Goal: Find specific page/section: Find specific page/section

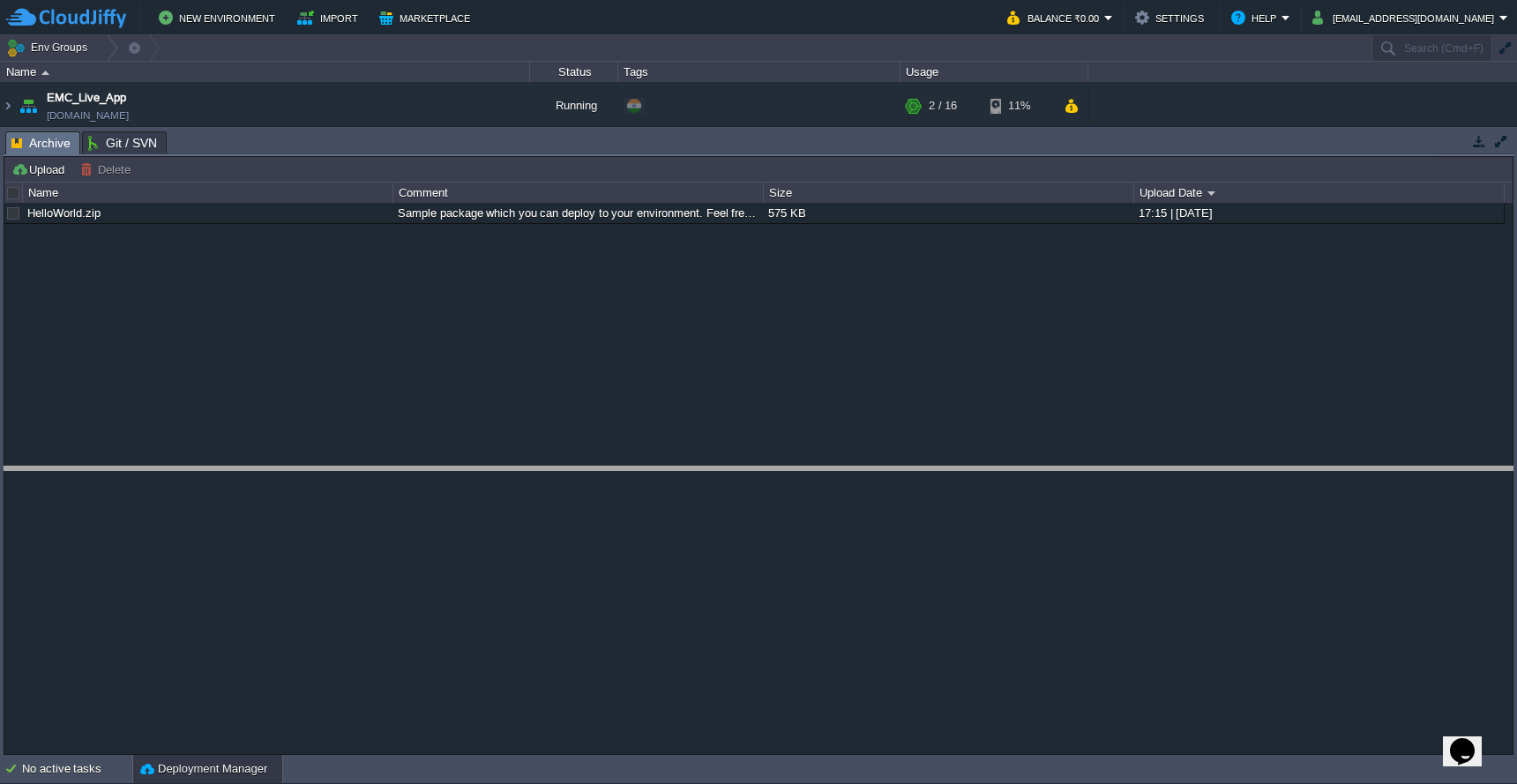
drag, startPoint x: 1024, startPoint y: 138, endPoint x: 1005, endPoint y: 480, distance: 342.5
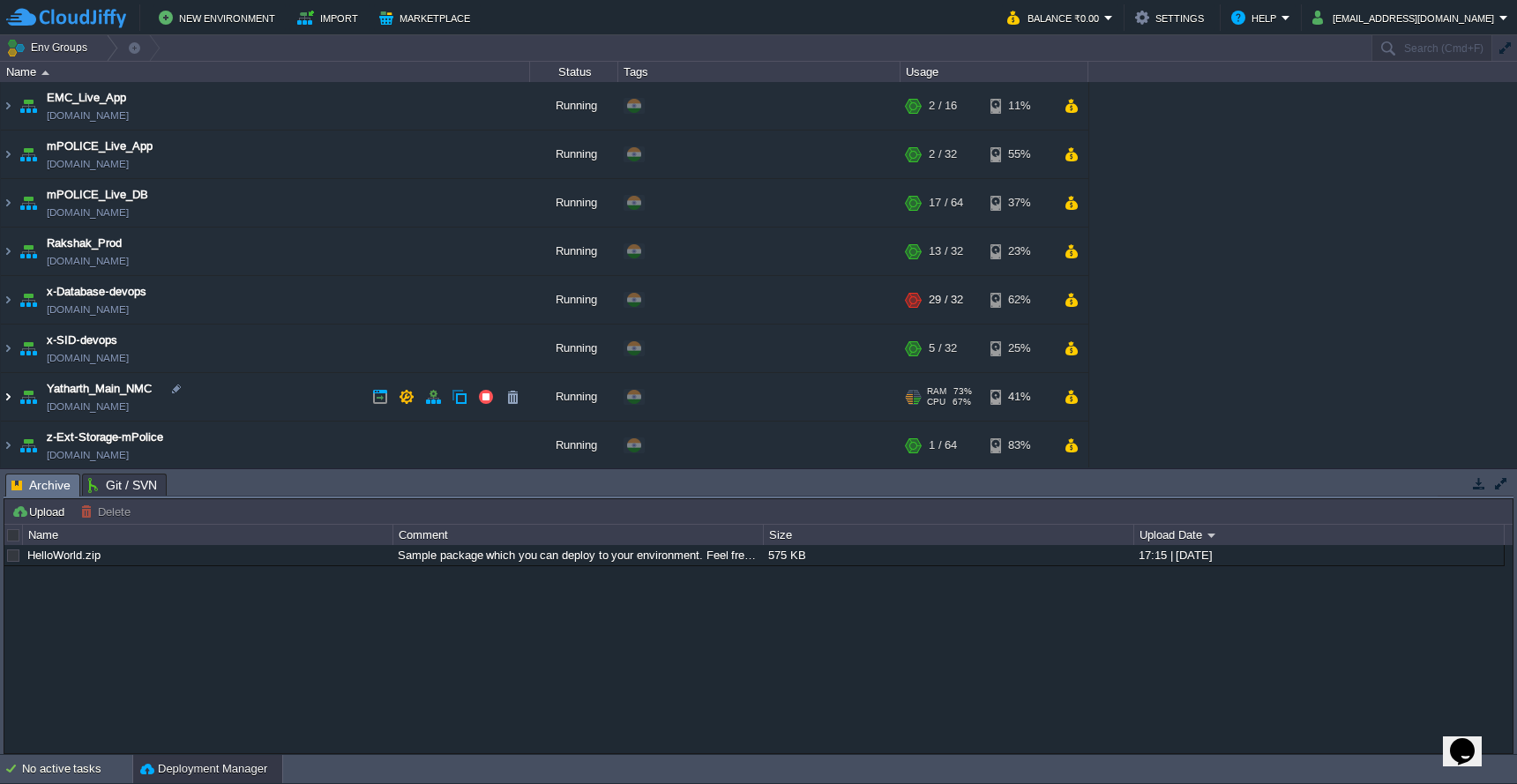
click at [9, 395] on img at bounding box center [7, 396] width 14 height 47
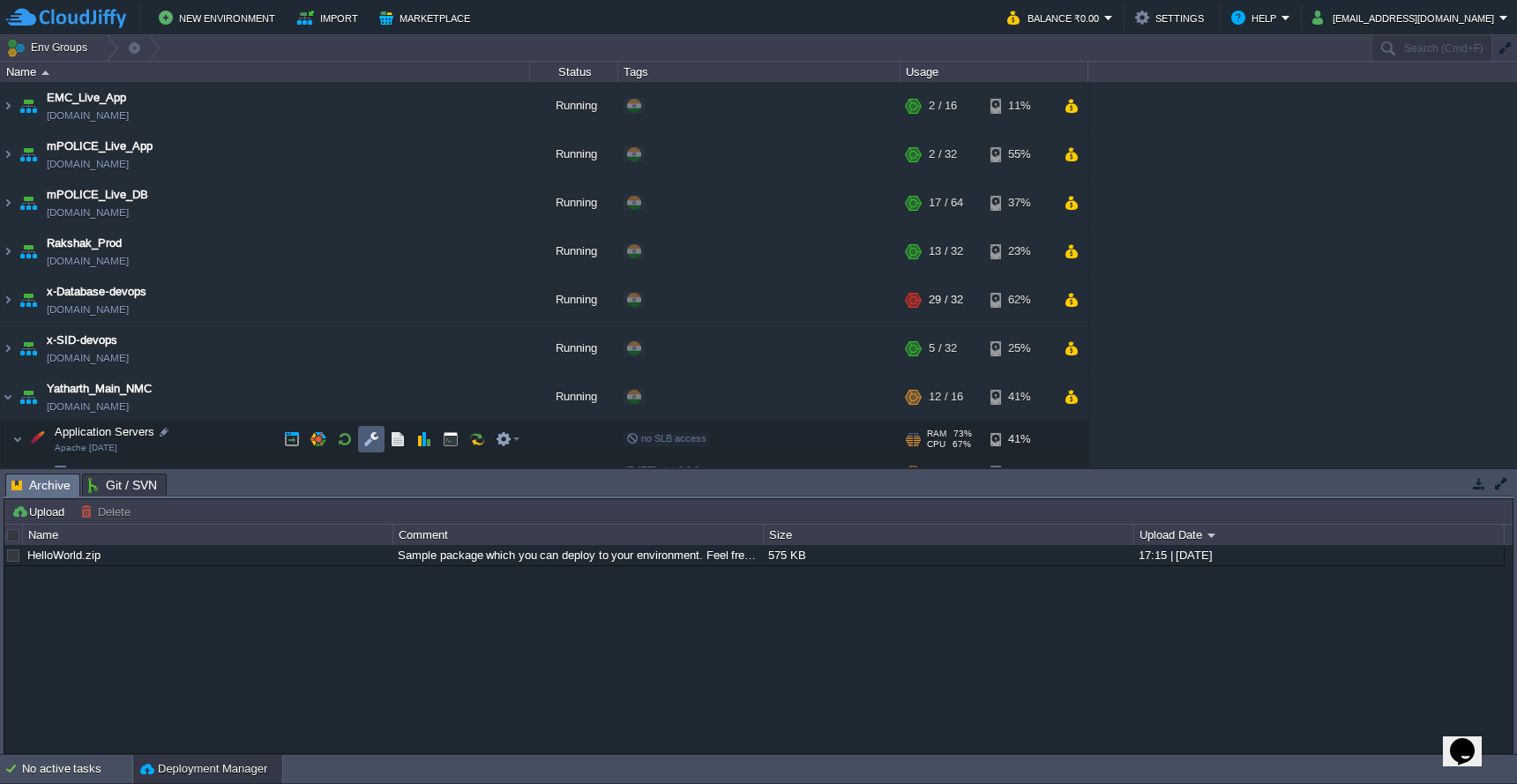
click at [368, 444] on button "button" at bounding box center [371, 439] width 16 height 16
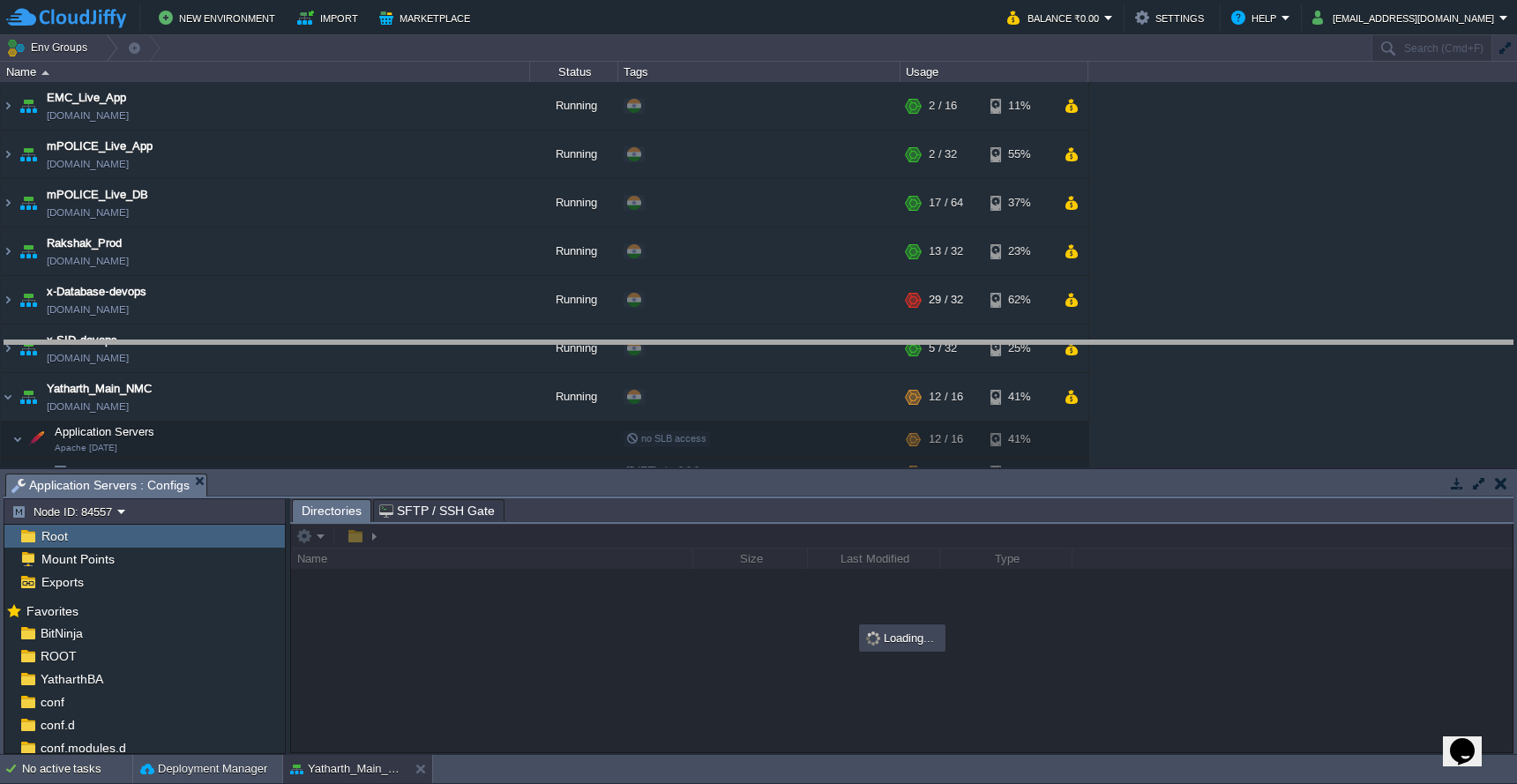
drag, startPoint x: 795, startPoint y: 486, endPoint x: 814, endPoint y: 352, distance: 135.3
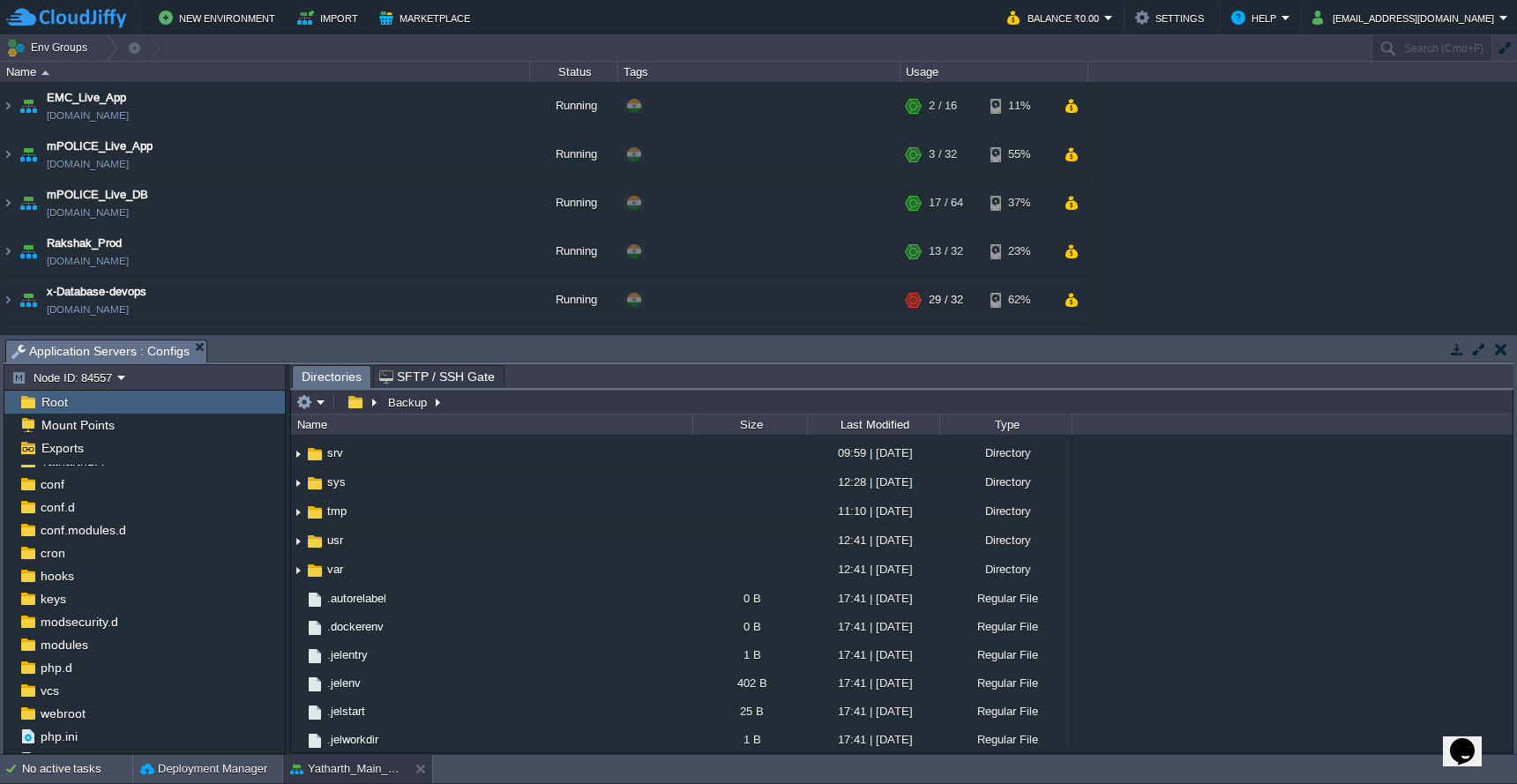
scroll to position [98, 0]
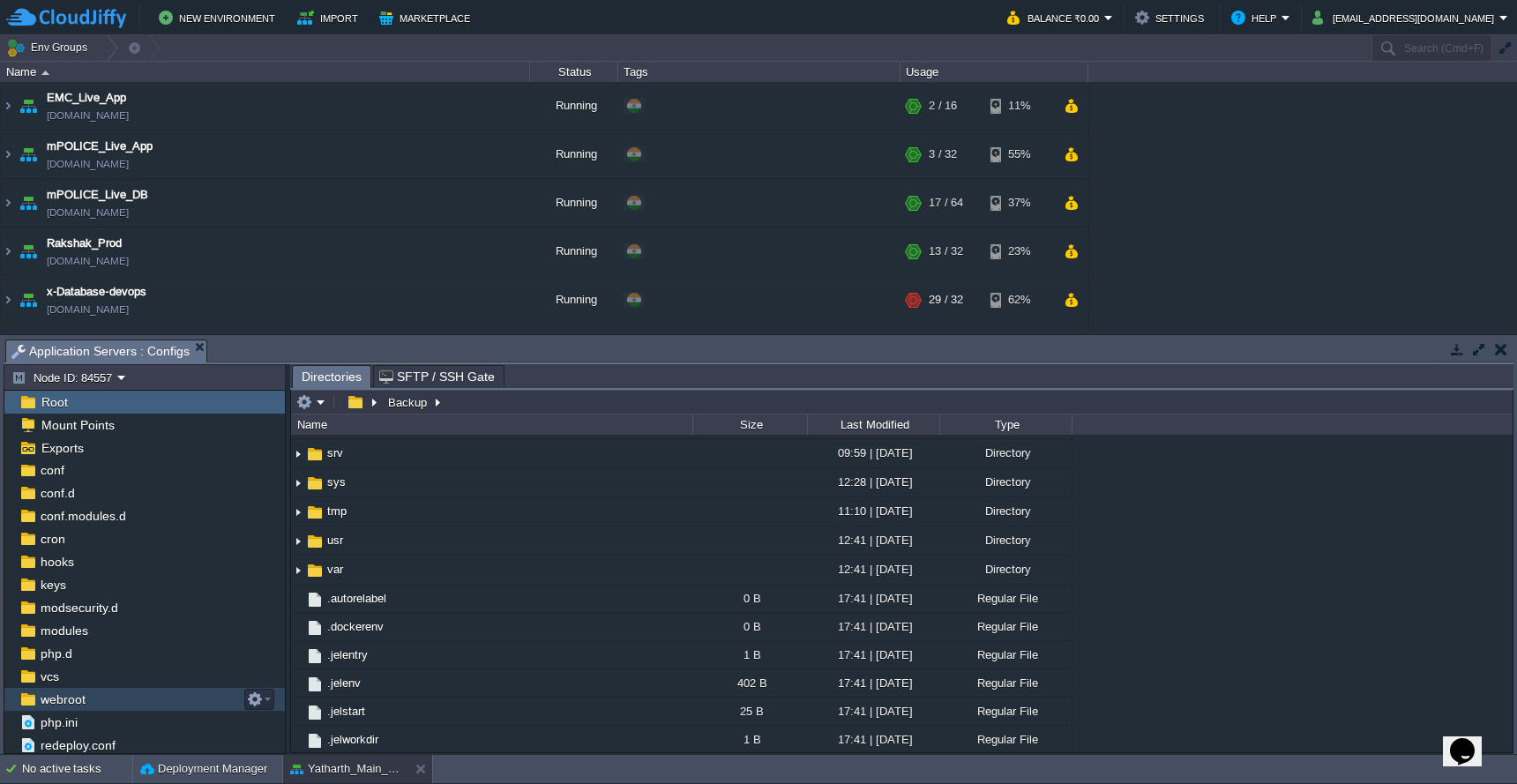
click at [138, 694] on div "webroot" at bounding box center [145, 699] width 281 height 23
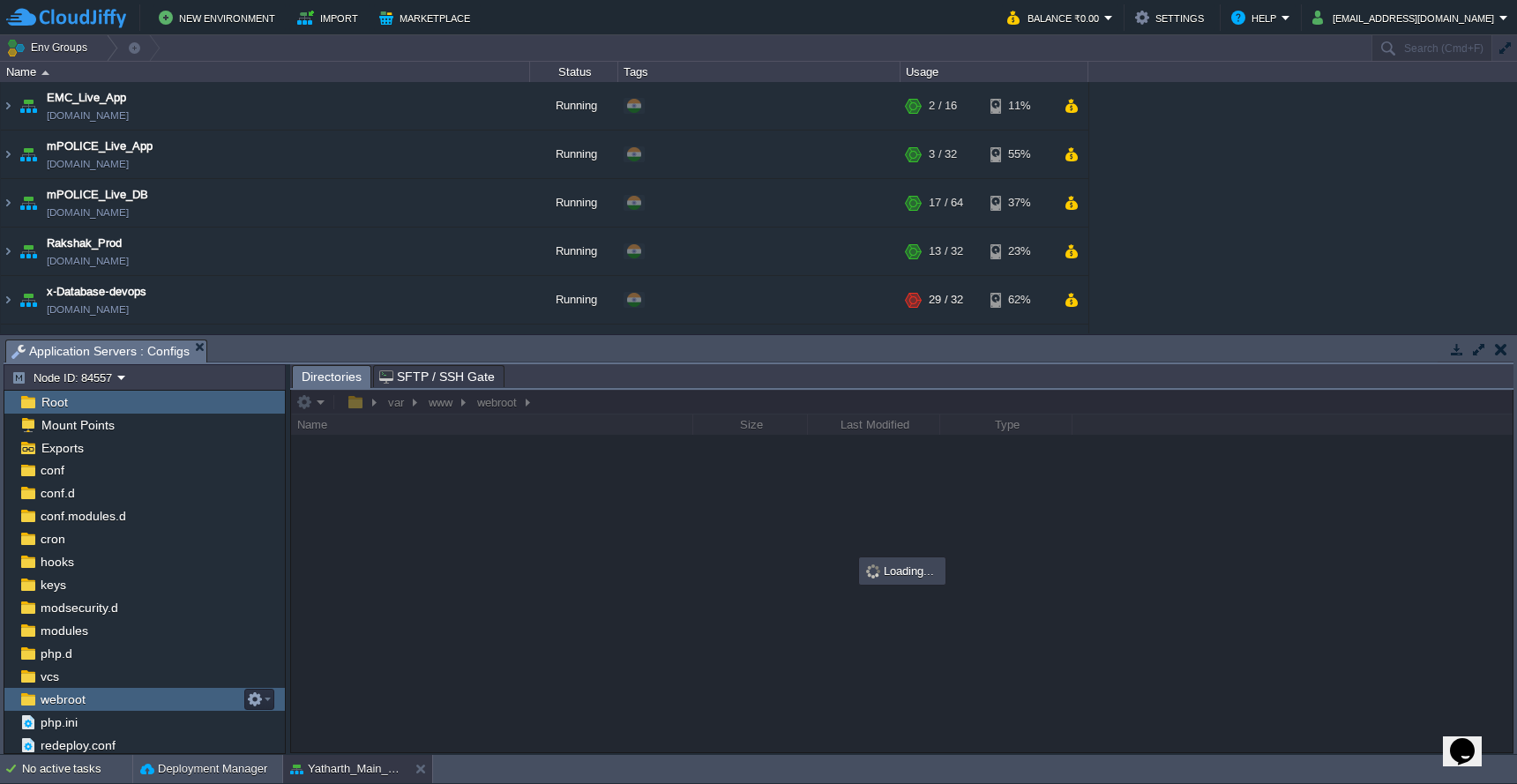
scroll to position [0, 0]
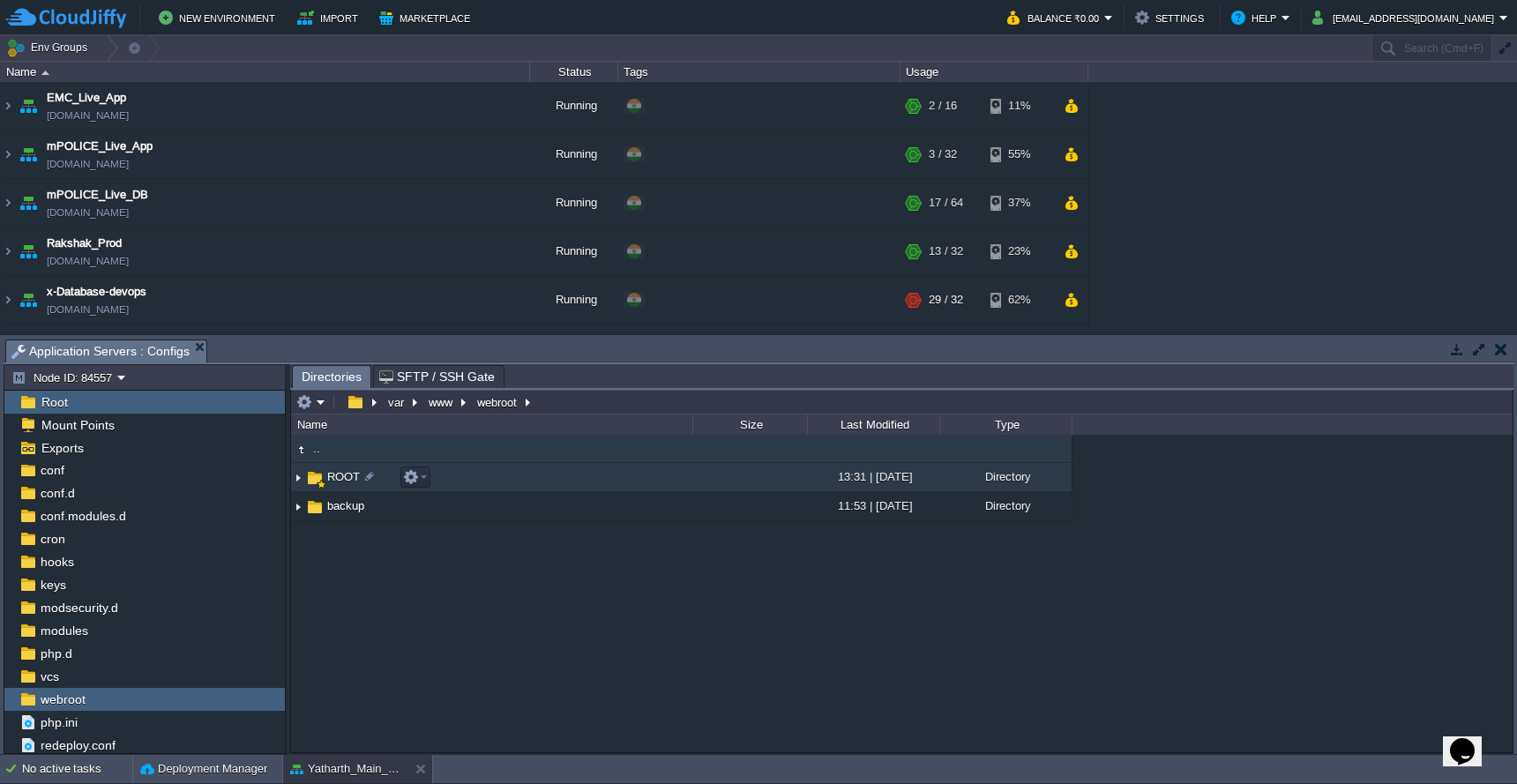
click at [536, 478] on td "ROOT" at bounding box center [492, 477] width 402 height 29
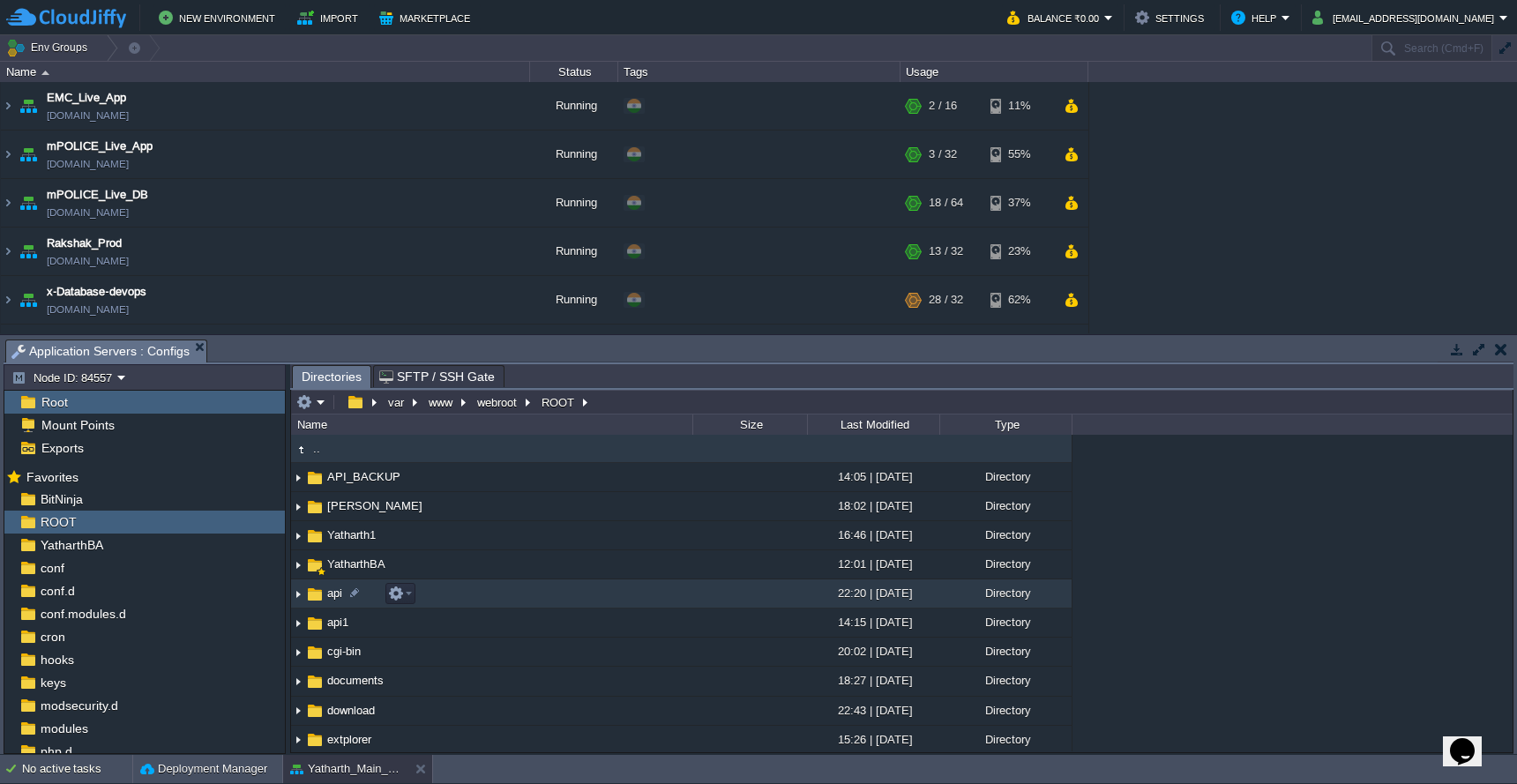
click at [505, 597] on td "api" at bounding box center [492, 593] width 402 height 29
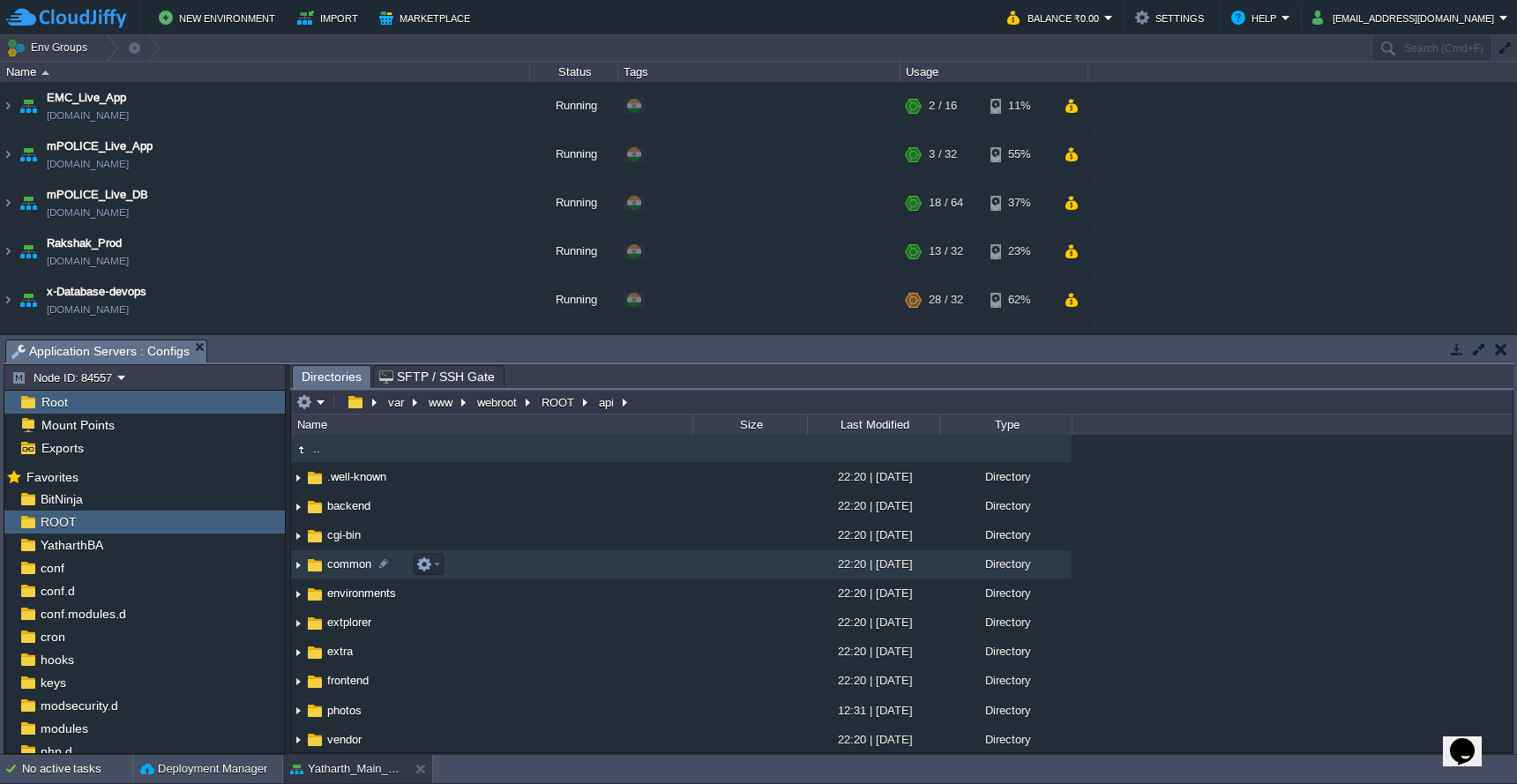
click at [516, 570] on td "common" at bounding box center [492, 565] width 402 height 29
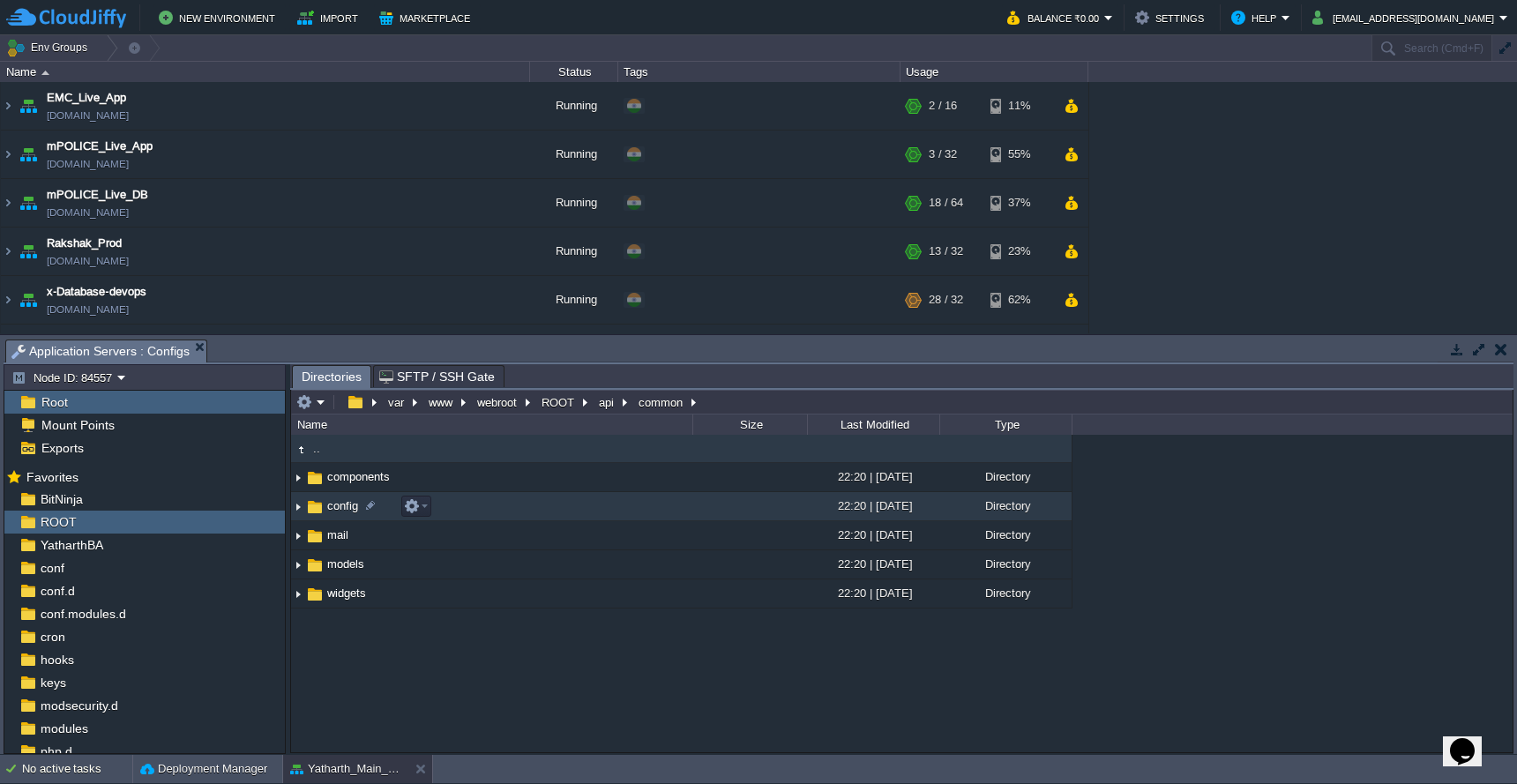
click at [528, 520] on td "config" at bounding box center [492, 506] width 402 height 29
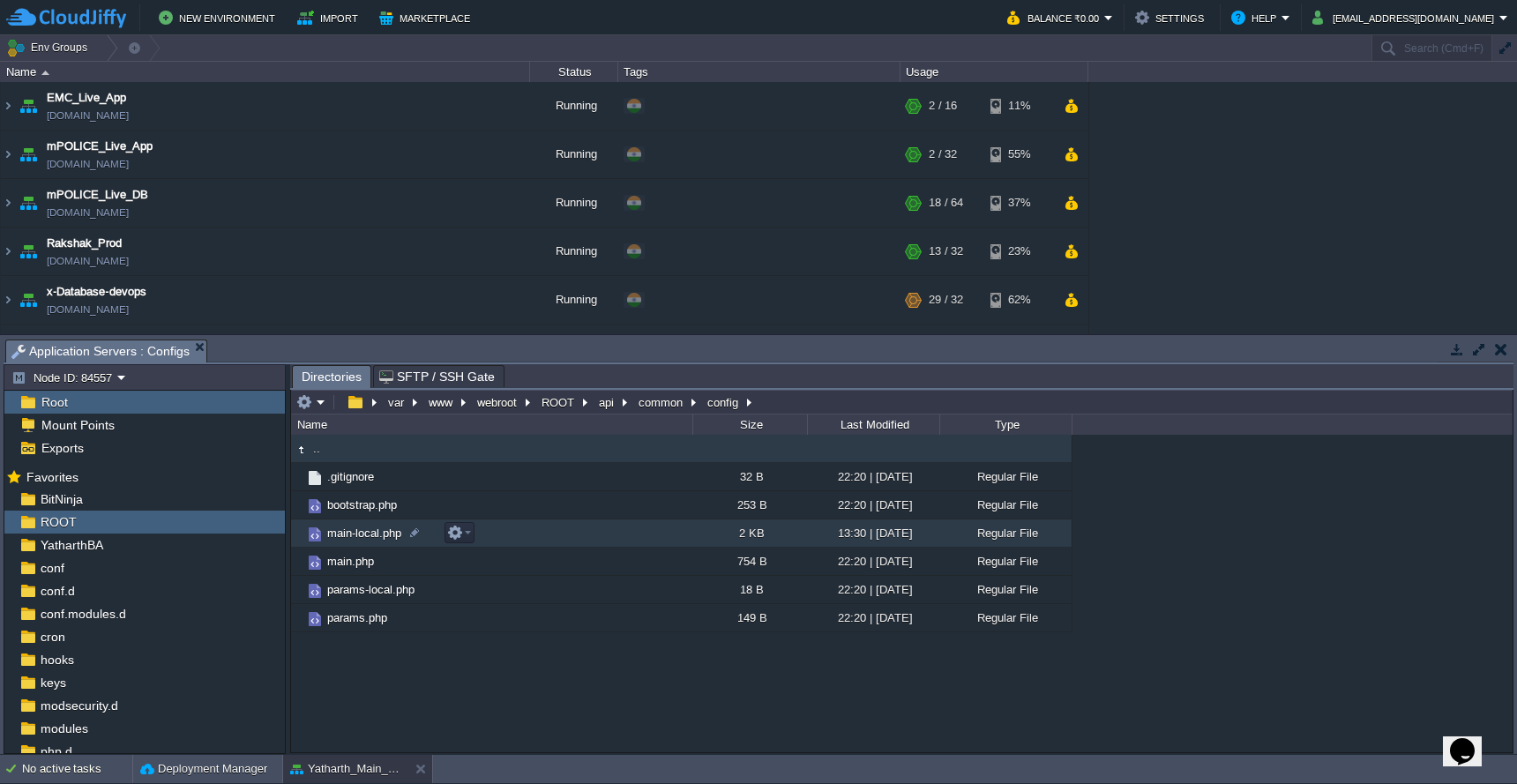
click at [526, 533] on td "main-local.php" at bounding box center [492, 534] width 402 height 28
click at [504, 540] on td "main-local.php" at bounding box center [492, 534] width 402 height 28
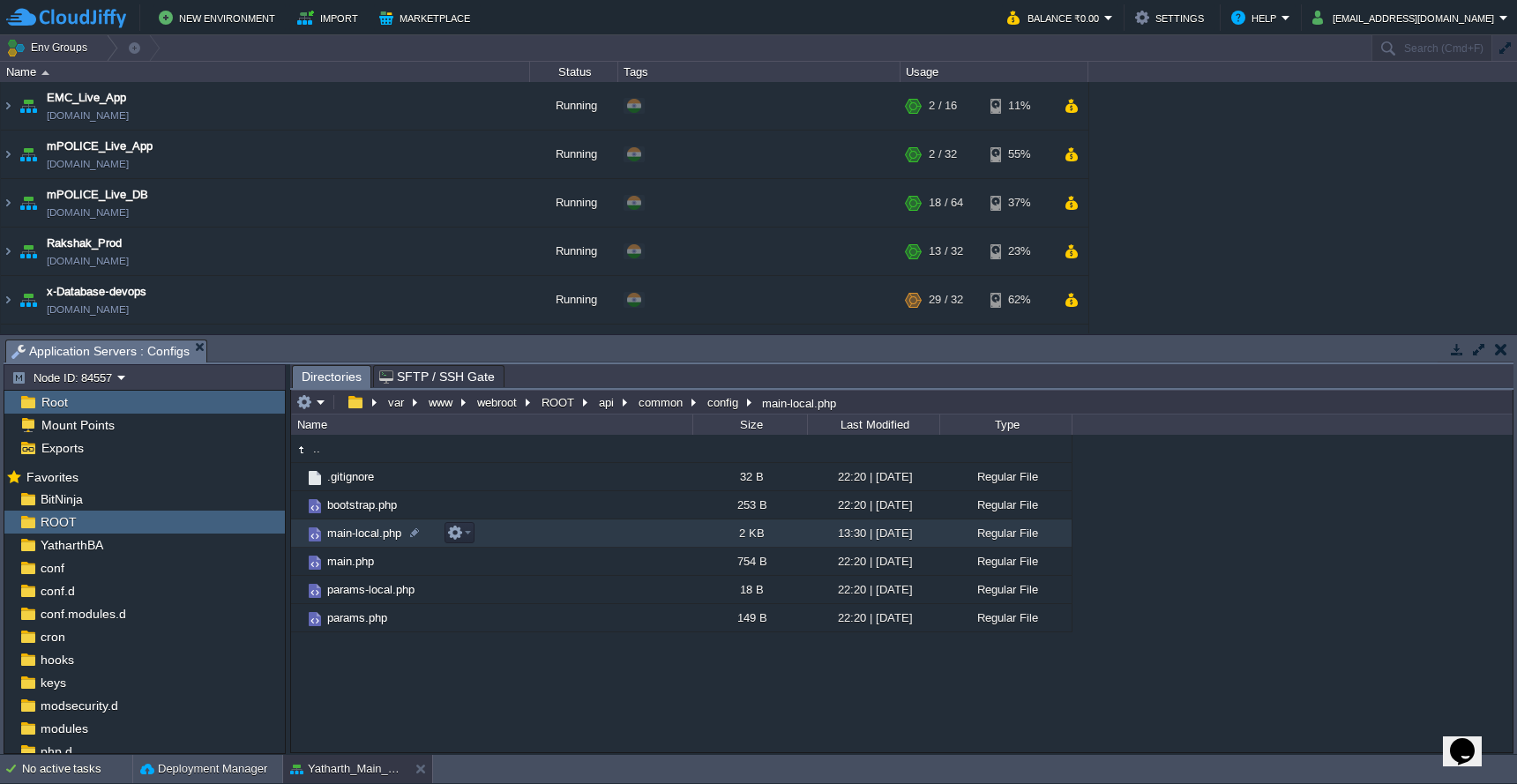
click at [504, 540] on td "main-local.php" at bounding box center [492, 534] width 402 height 28
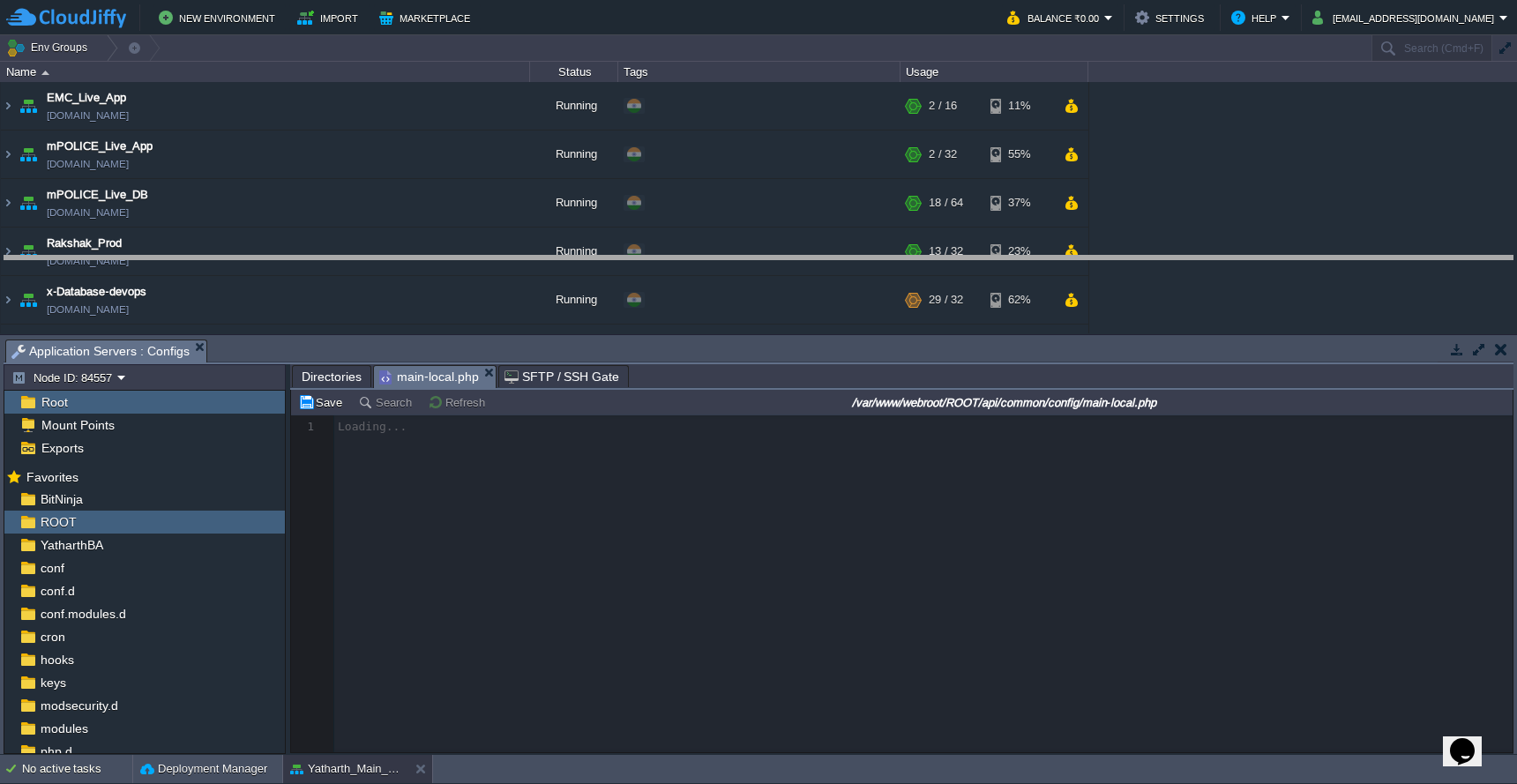
drag, startPoint x: 704, startPoint y: 352, endPoint x: 702, endPoint y: 270, distance: 82.0
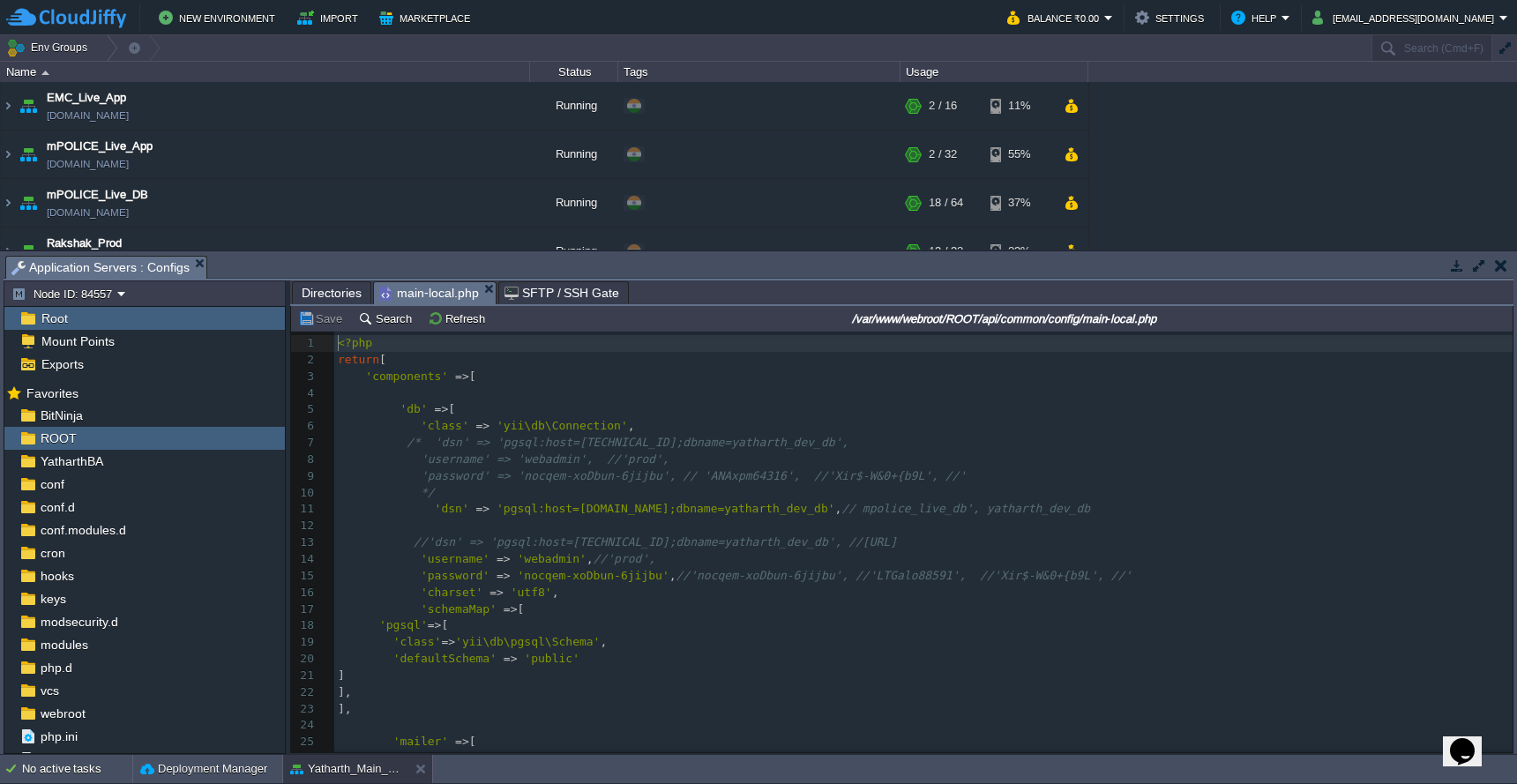
scroll to position [7, 0]
click at [322, 297] on span "Directories" at bounding box center [331, 293] width 60 height 21
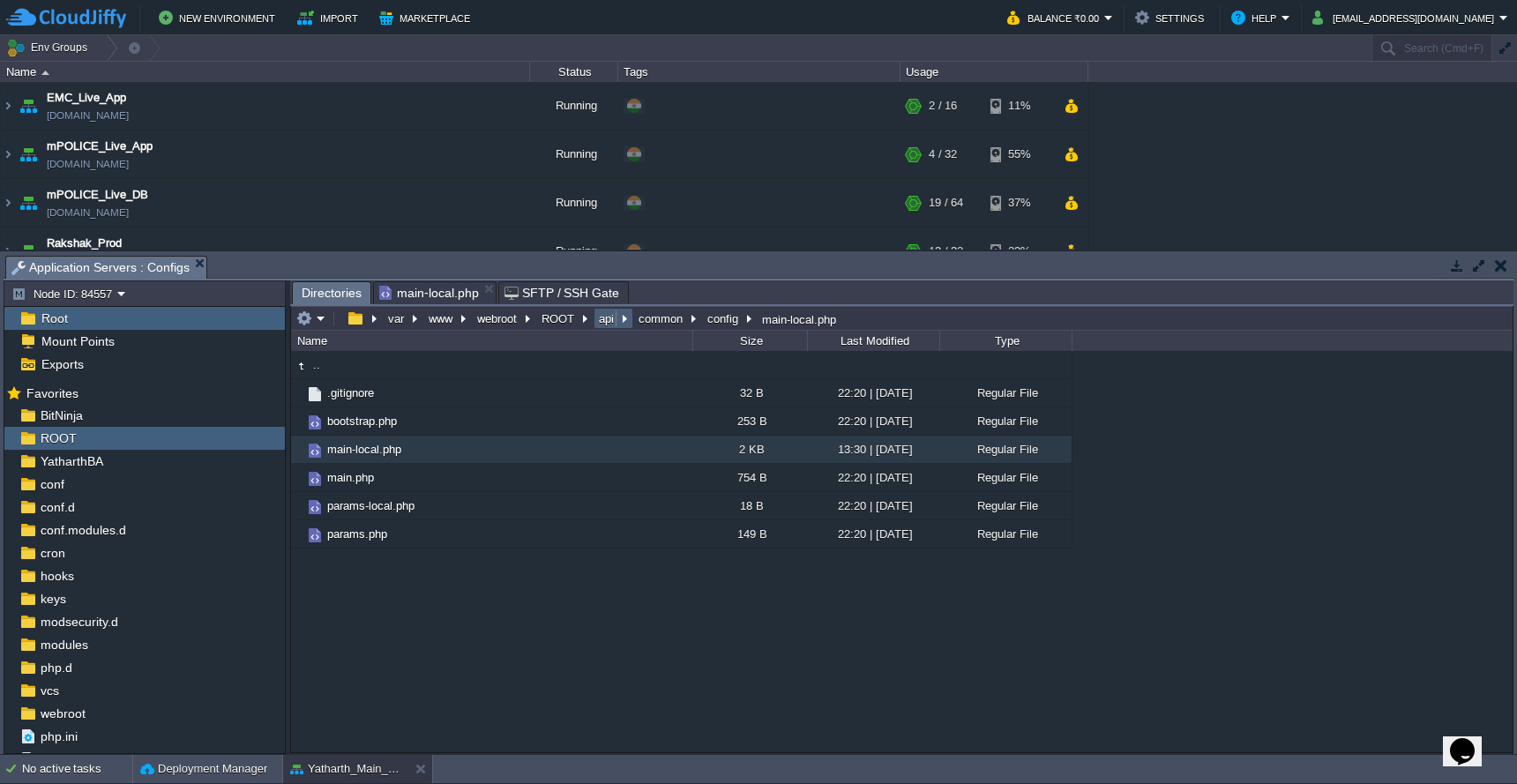
click at [607, 324] on button "api" at bounding box center [607, 318] width 22 height 16
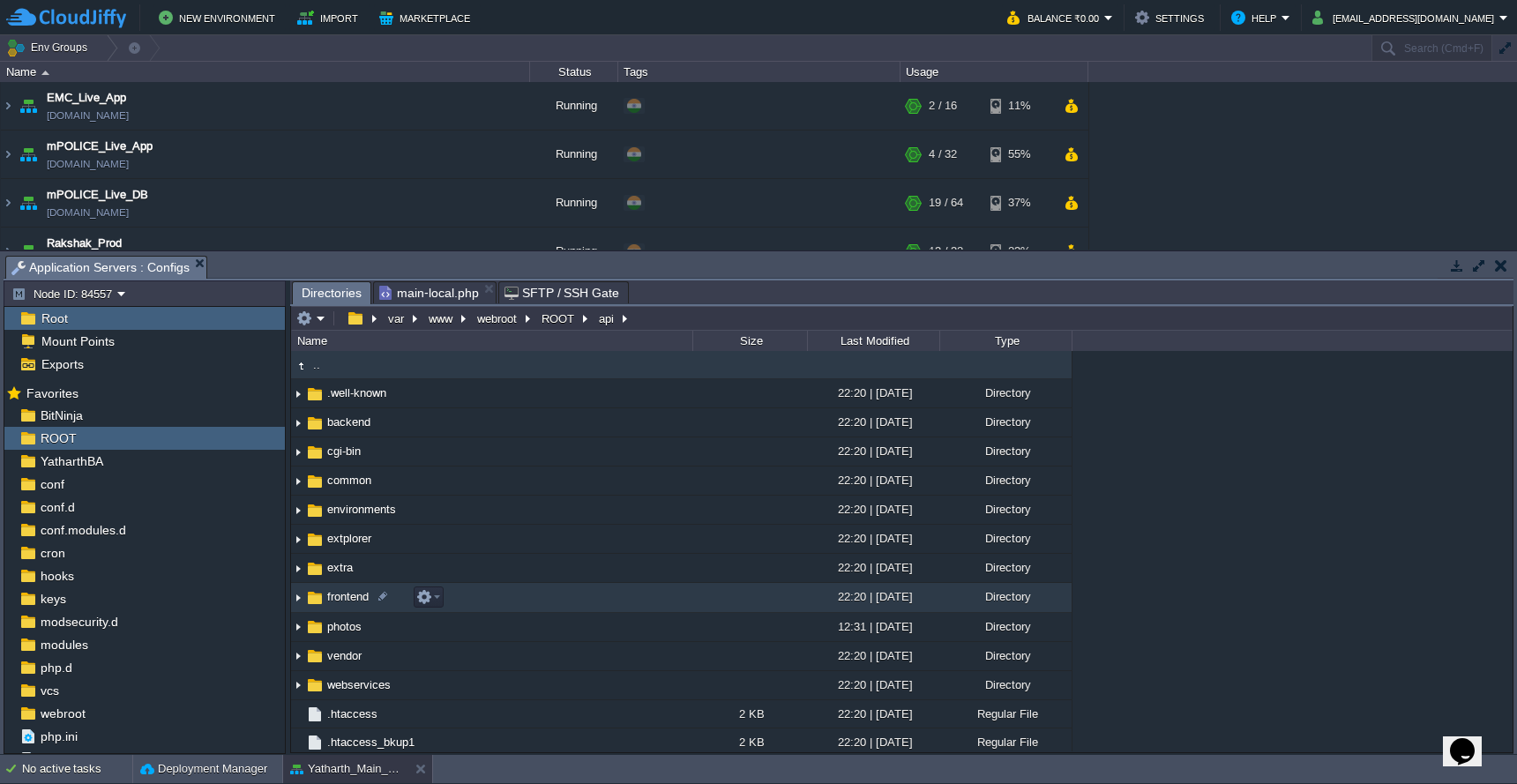
click at [531, 595] on td "frontend" at bounding box center [492, 597] width 402 height 29
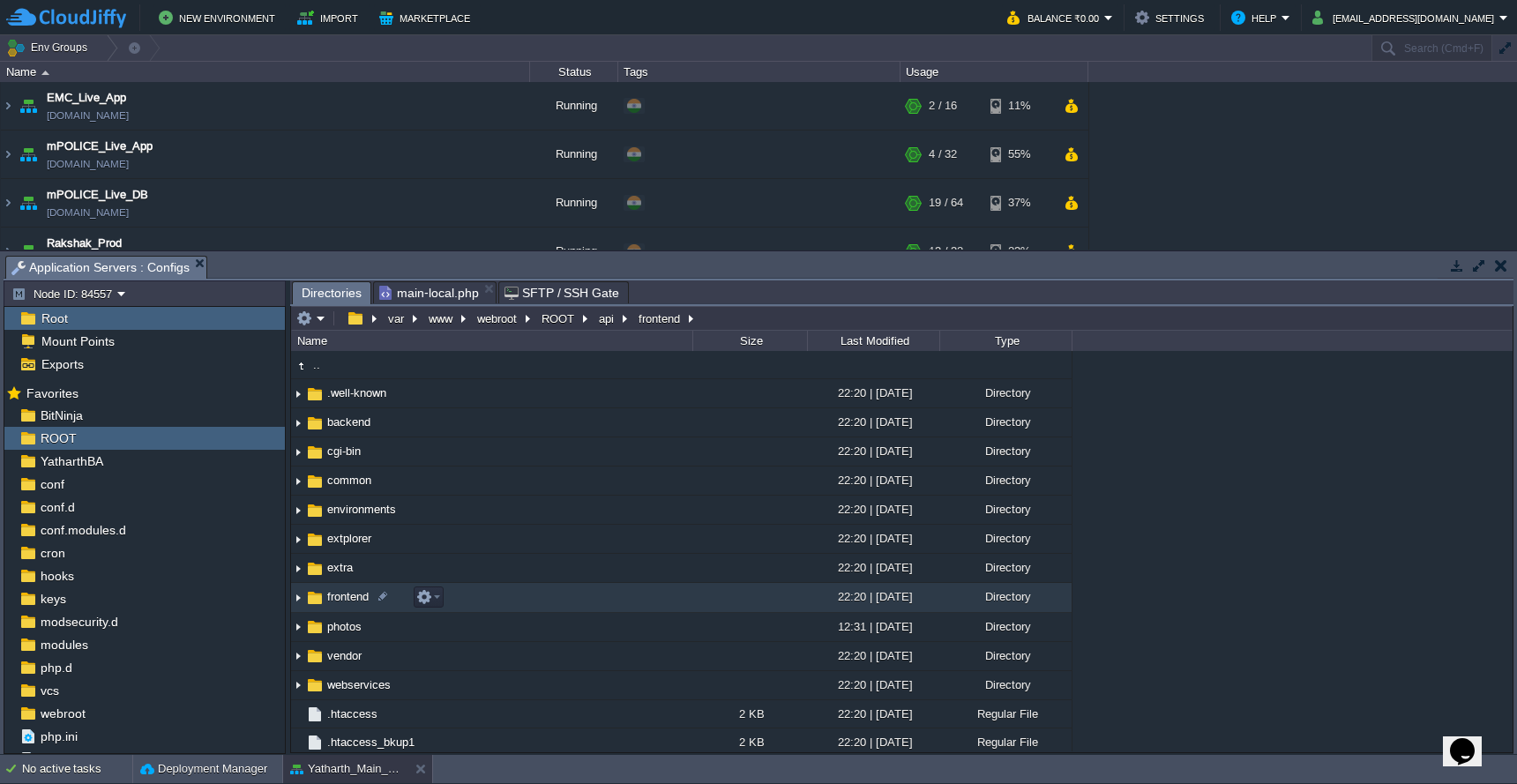
click at [531, 595] on td "frontend" at bounding box center [492, 597] width 402 height 29
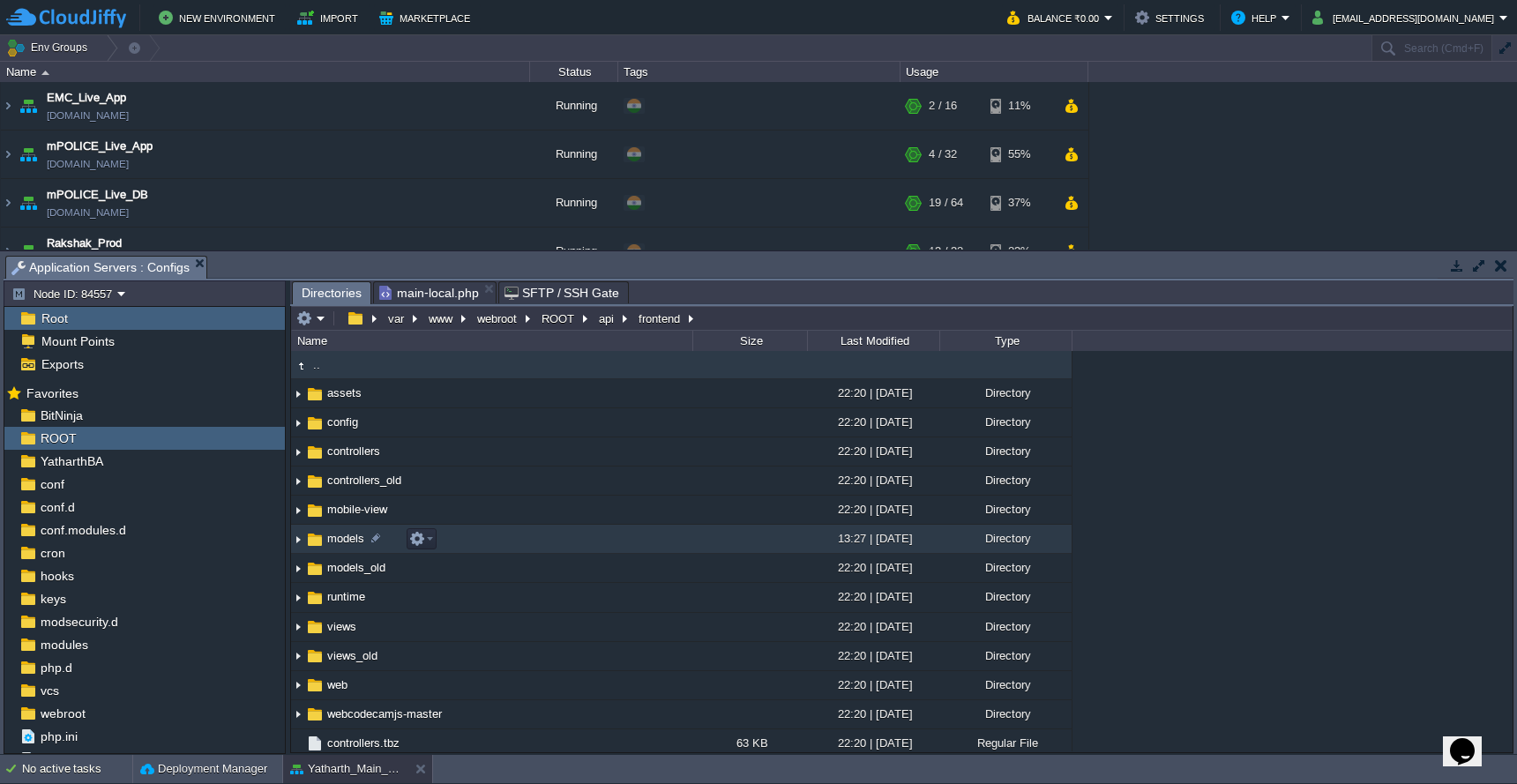
click at [578, 536] on td "models" at bounding box center [492, 538] width 402 height 29
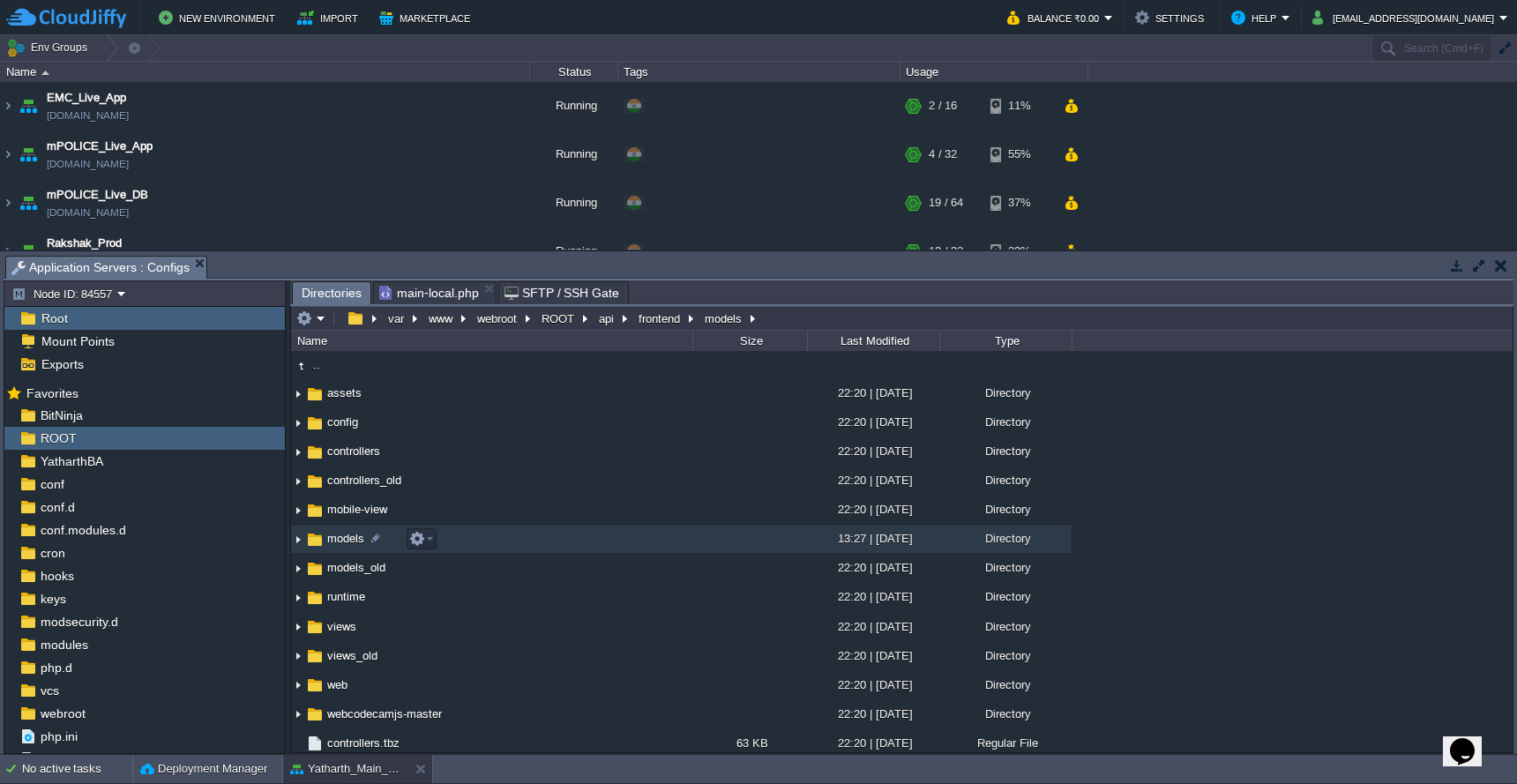
click at [578, 536] on td "models" at bounding box center [492, 538] width 402 height 29
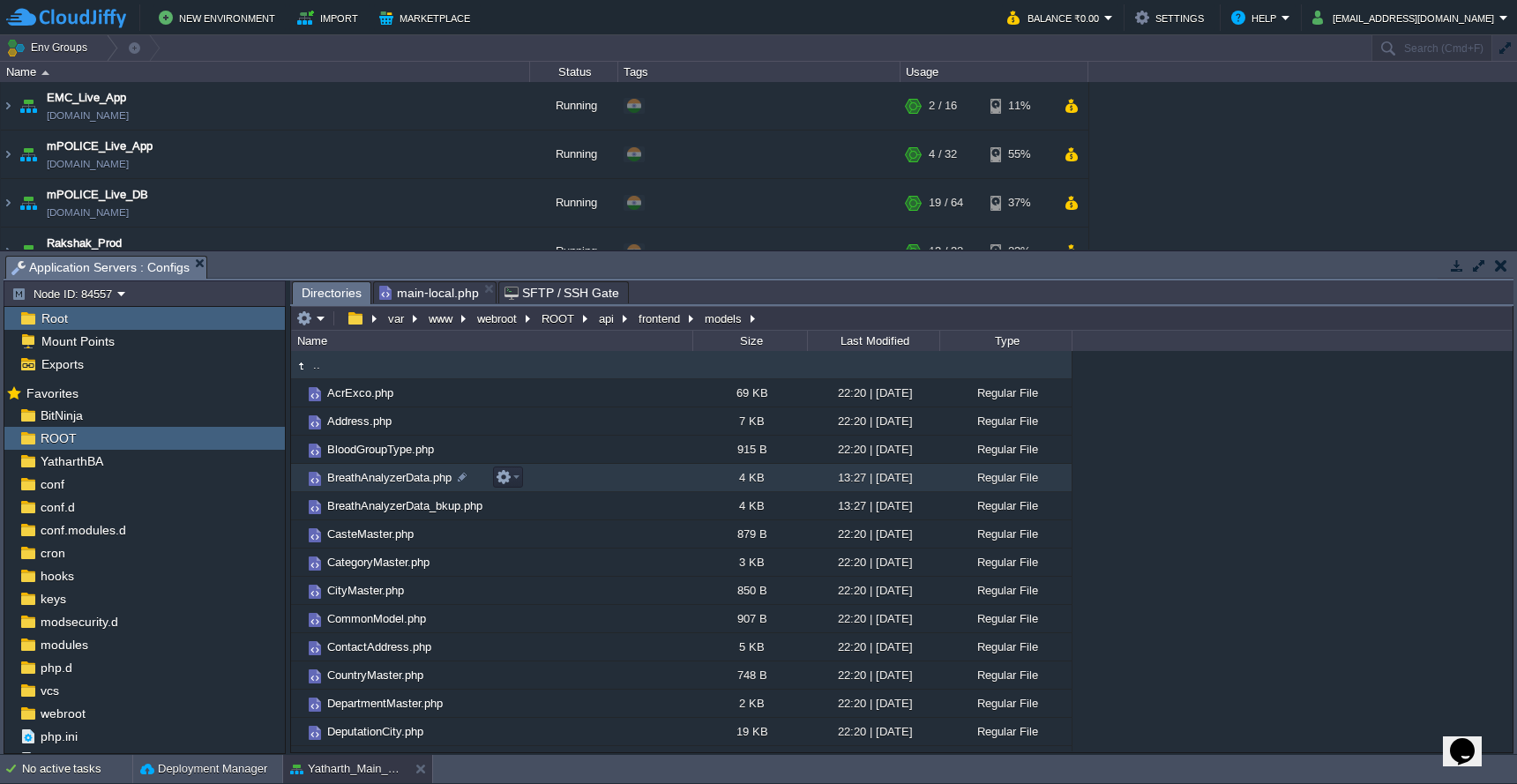
click at [586, 485] on td "BreathAnalyzerData.php" at bounding box center [492, 478] width 402 height 28
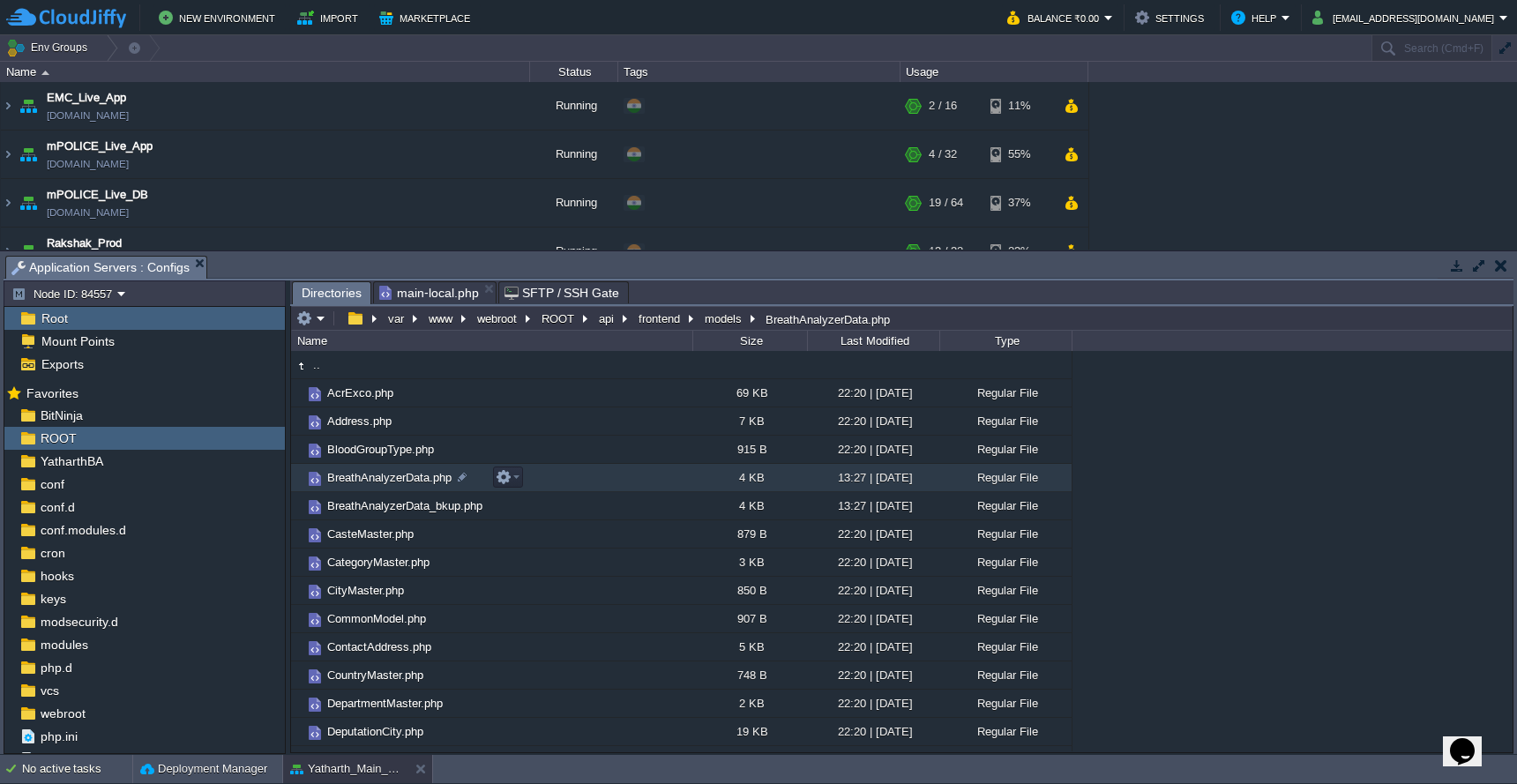
click at [586, 485] on td "BreathAnalyzerData.php" at bounding box center [492, 478] width 402 height 28
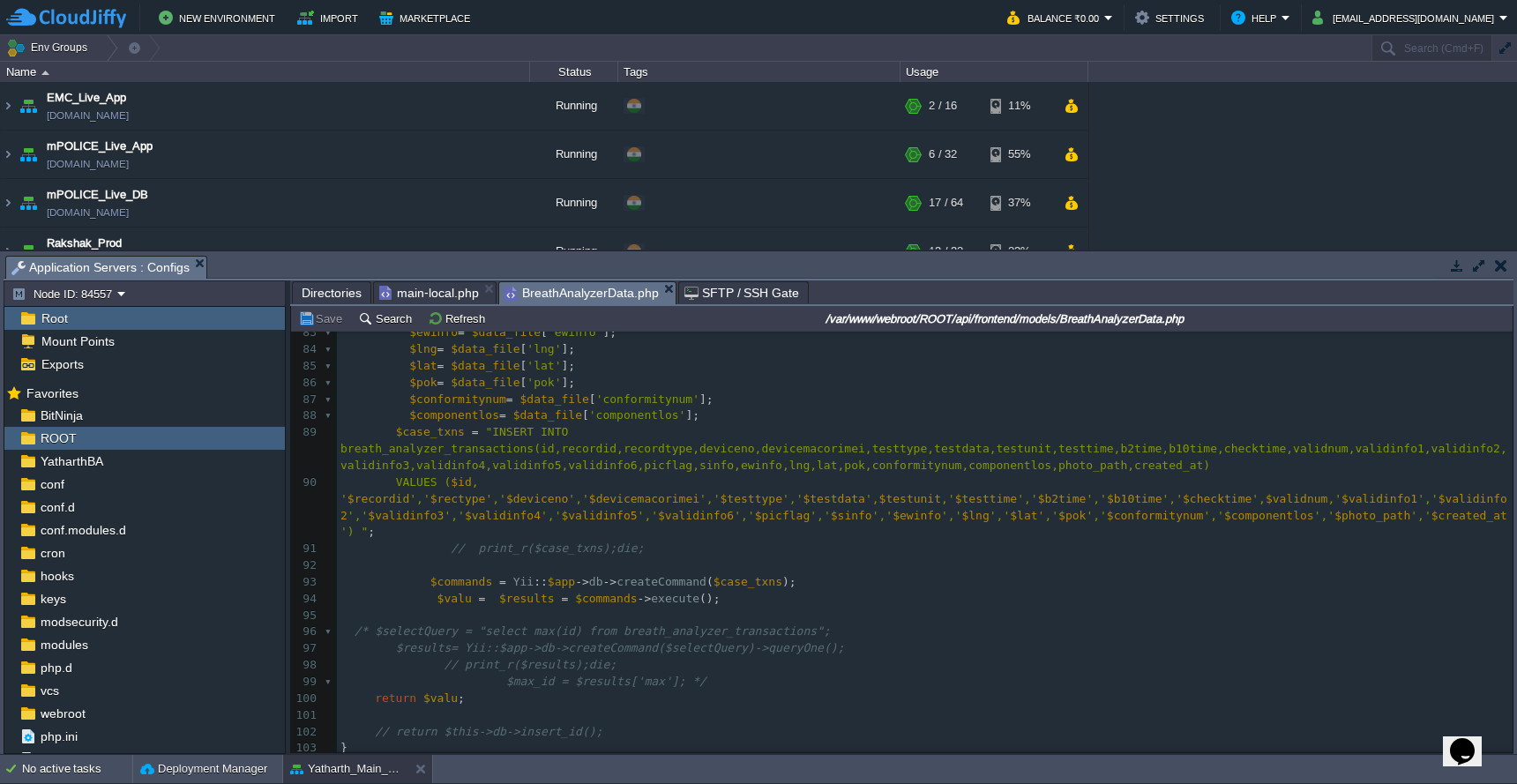
scroll to position [1364, 0]
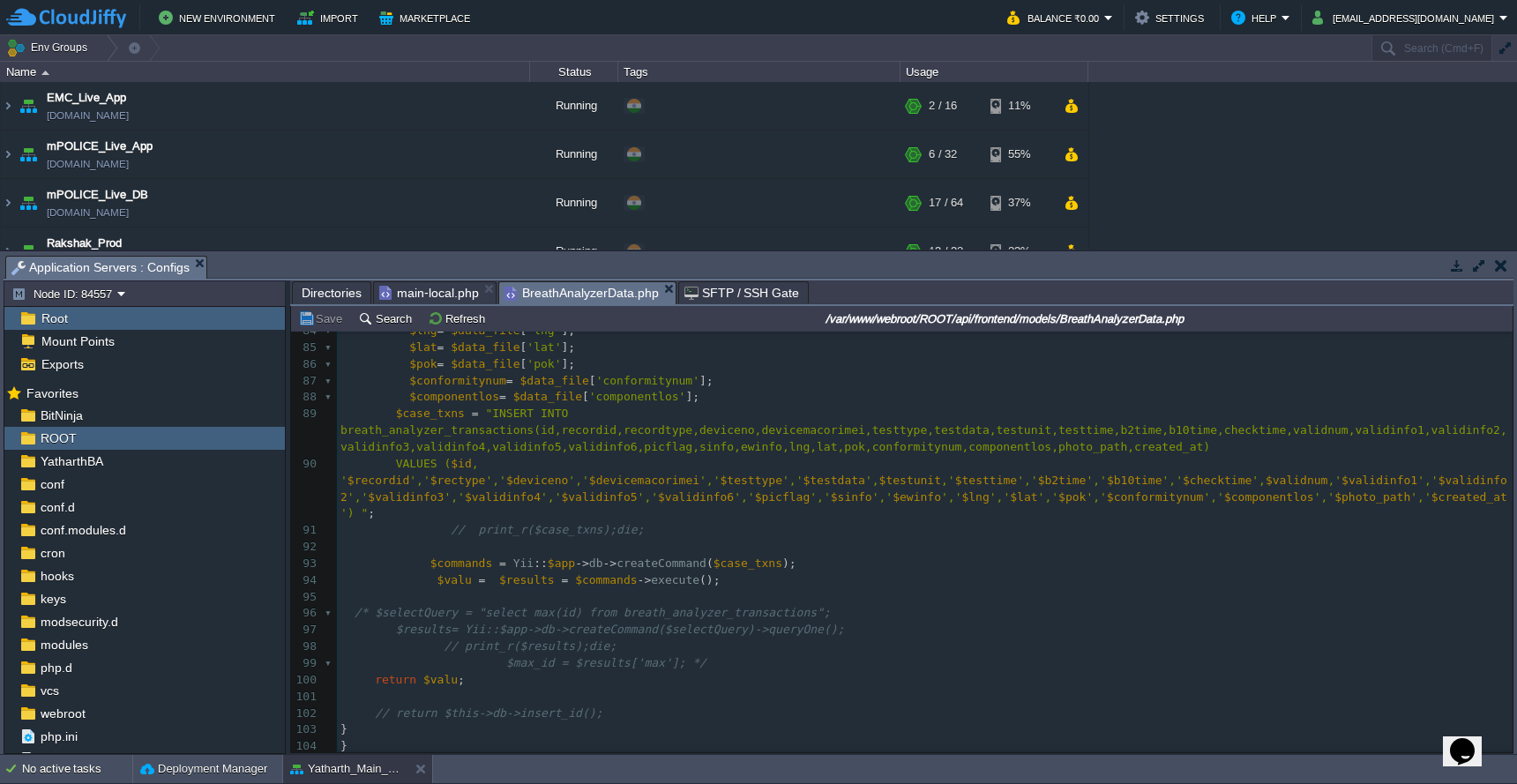
click at [346, 288] on span "Directories" at bounding box center [331, 293] width 60 height 21
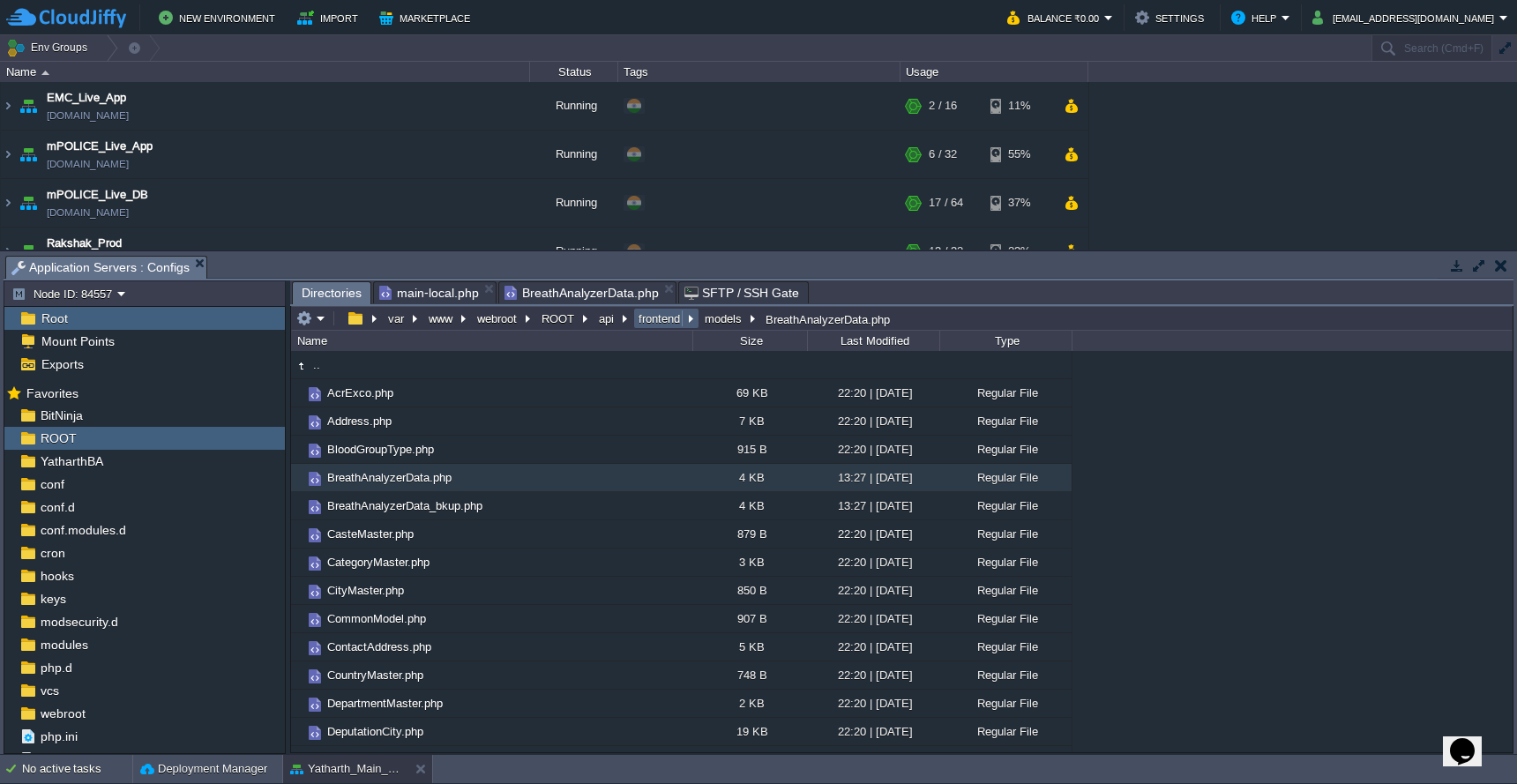
click at [662, 325] on button "frontend" at bounding box center [660, 318] width 48 height 16
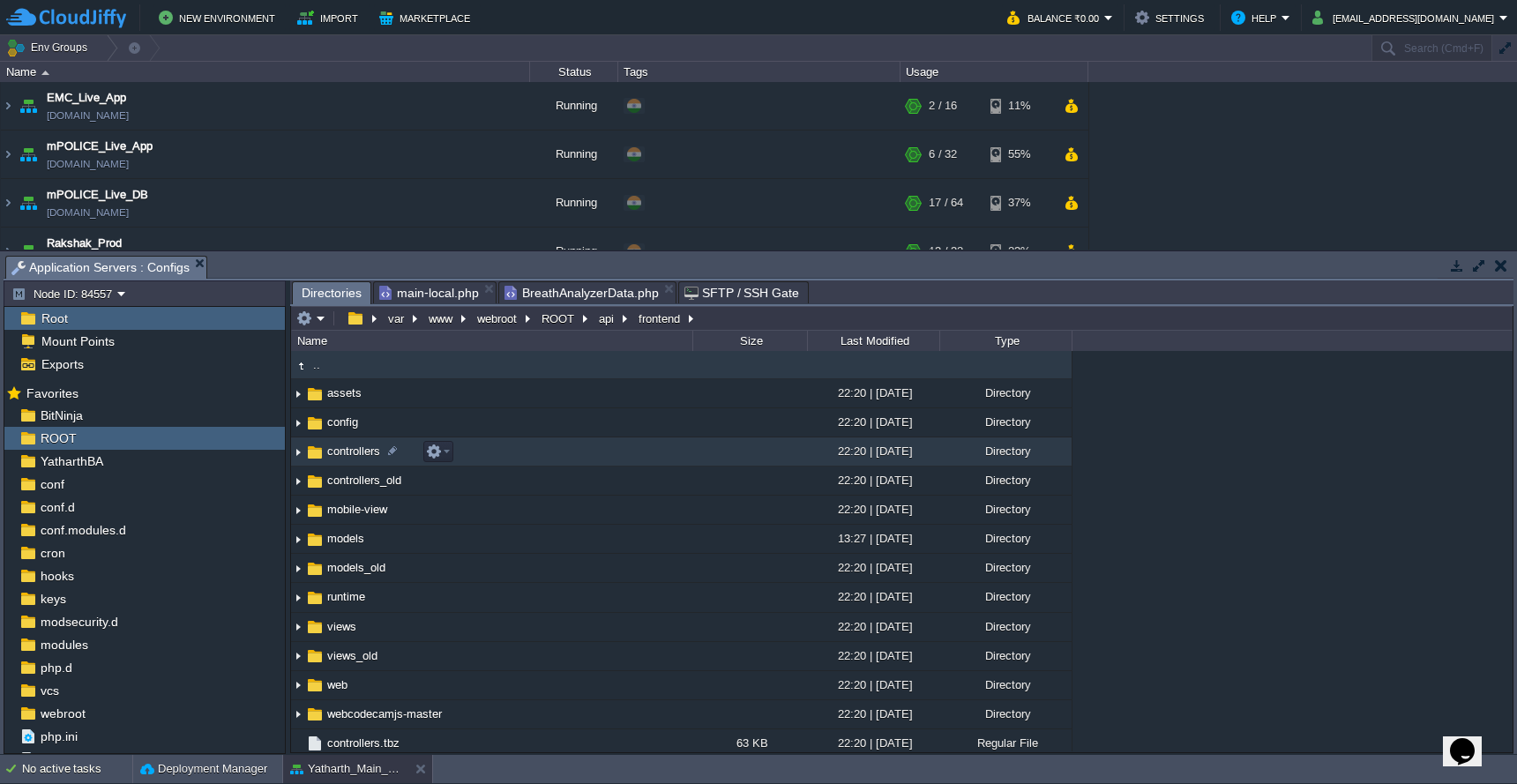
click at [559, 458] on td "controllers" at bounding box center [492, 451] width 402 height 29
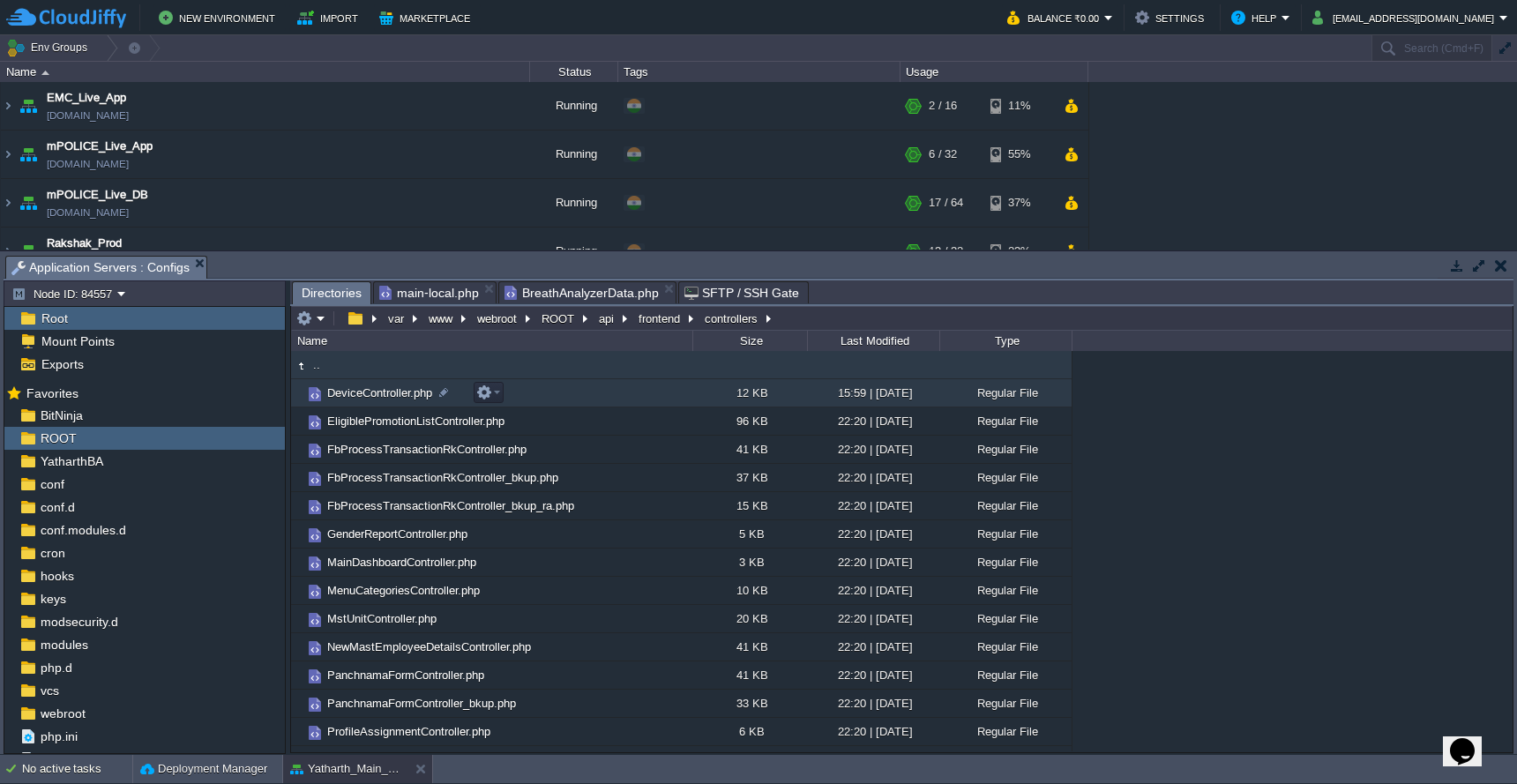
click at [591, 403] on td "DeviceController.php" at bounding box center [492, 393] width 402 height 28
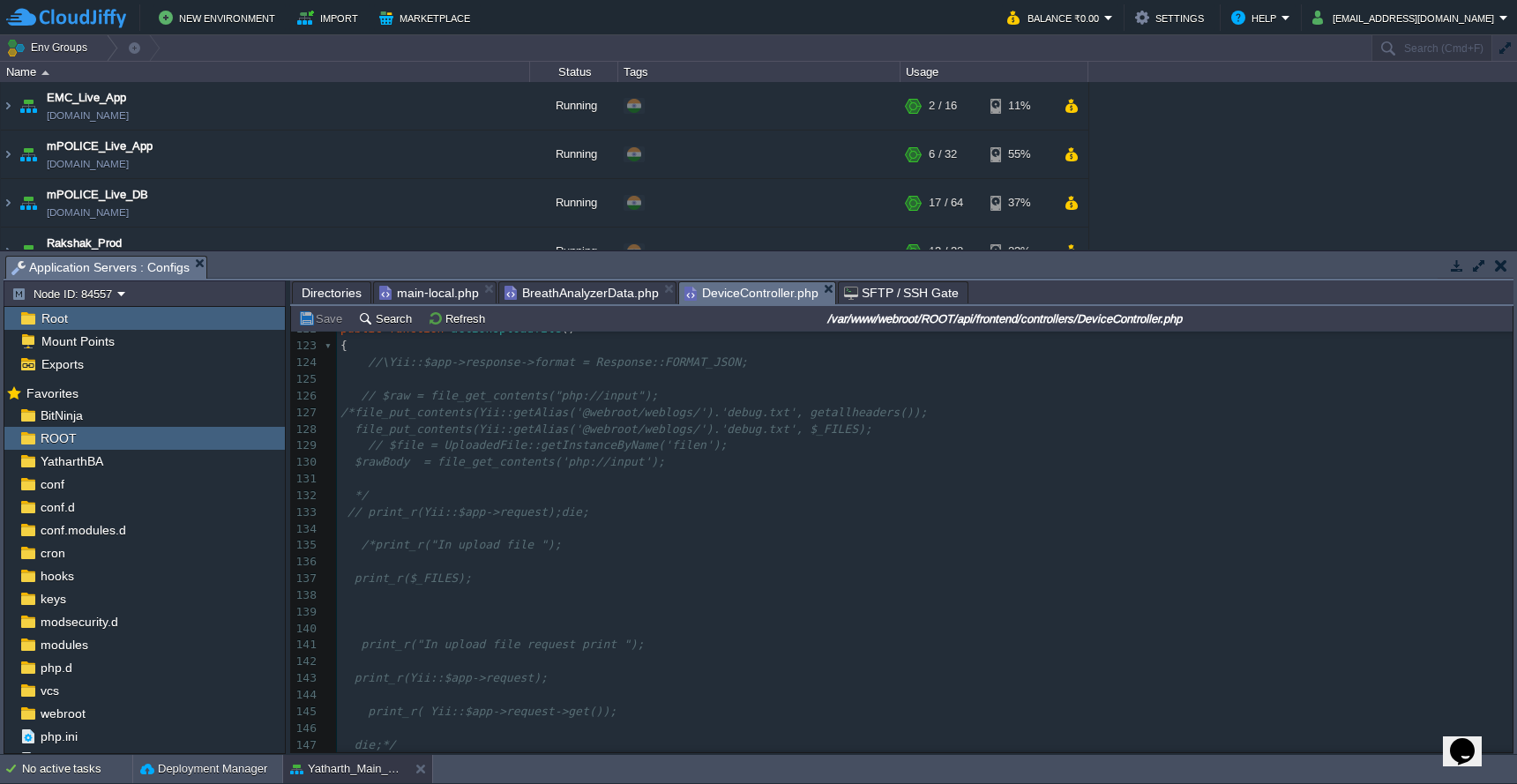
scroll to position [0, 0]
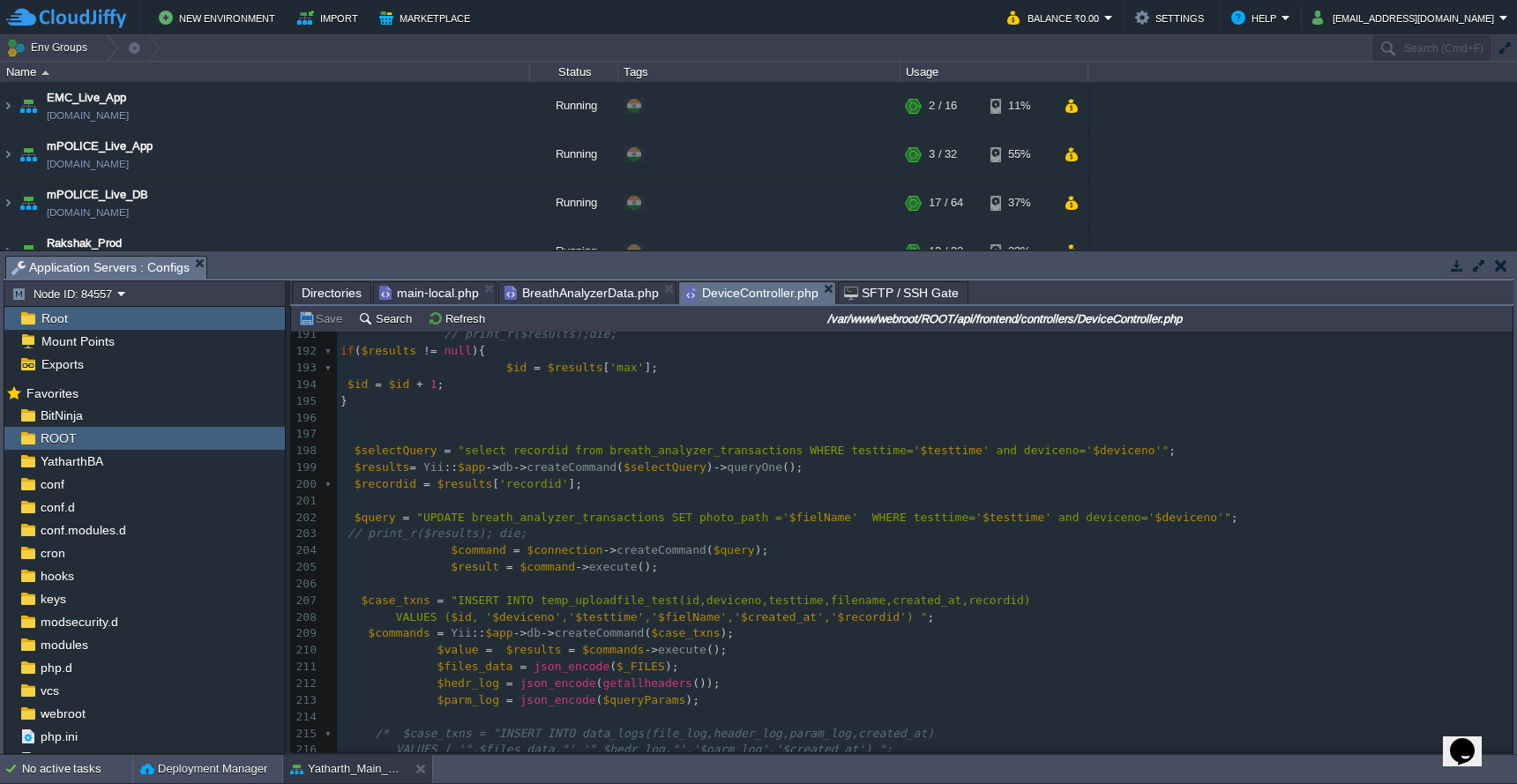
click at [323, 294] on span "Directories" at bounding box center [331, 293] width 60 height 21
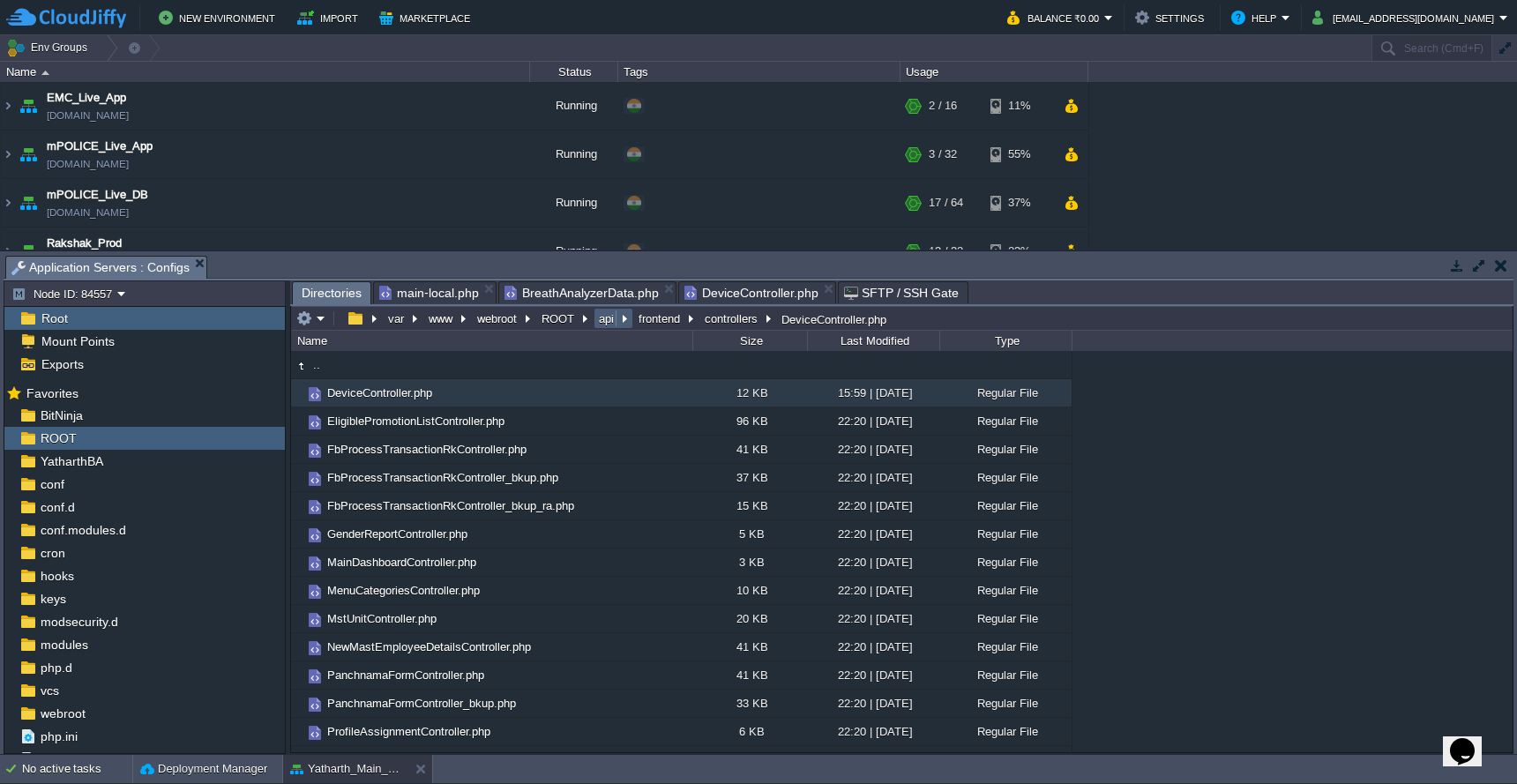
click at [601, 325] on button "api" at bounding box center [607, 318] width 22 height 16
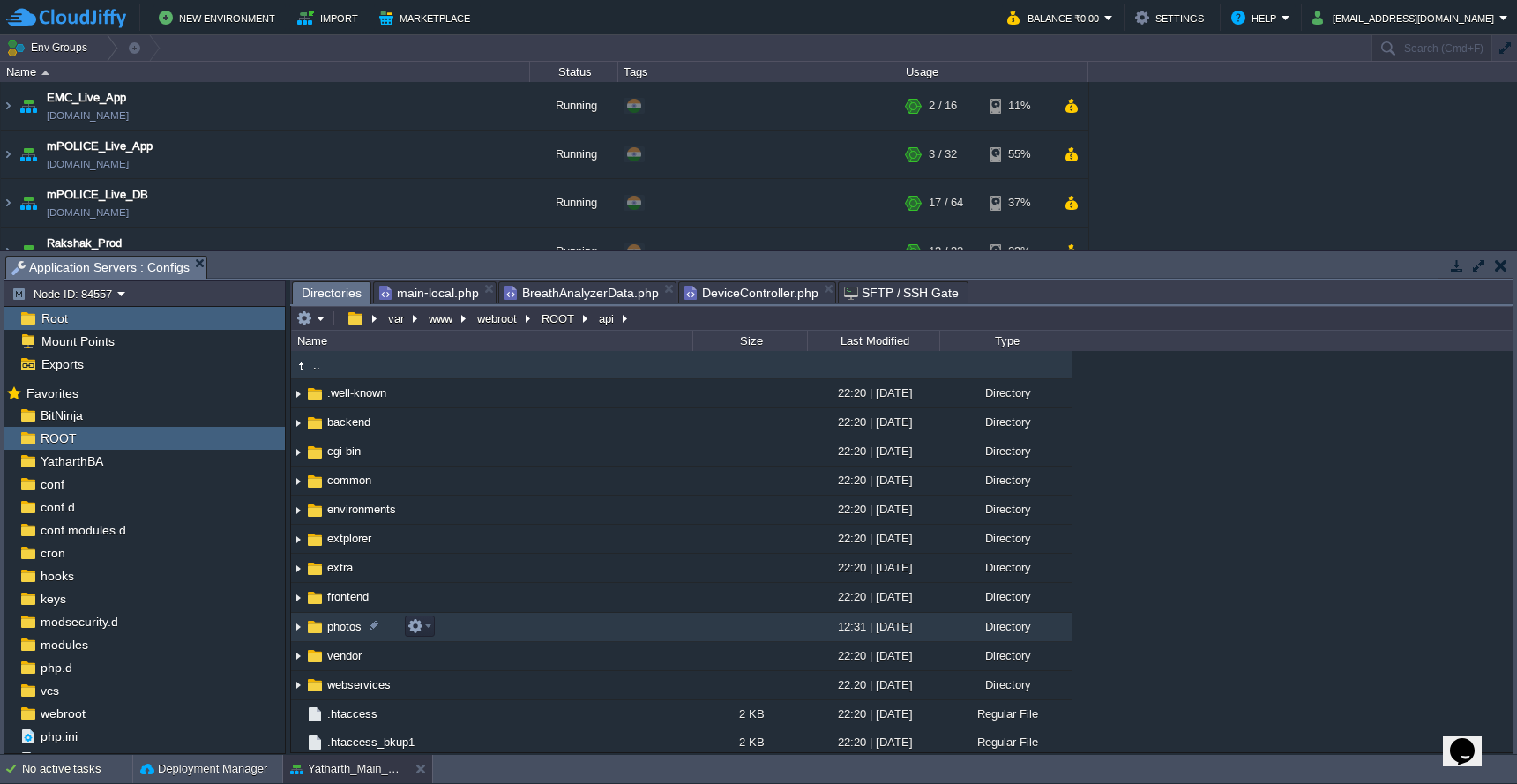
click at [492, 615] on td "photos" at bounding box center [492, 627] width 402 height 29
